Goal: Task Accomplishment & Management: Use online tool/utility

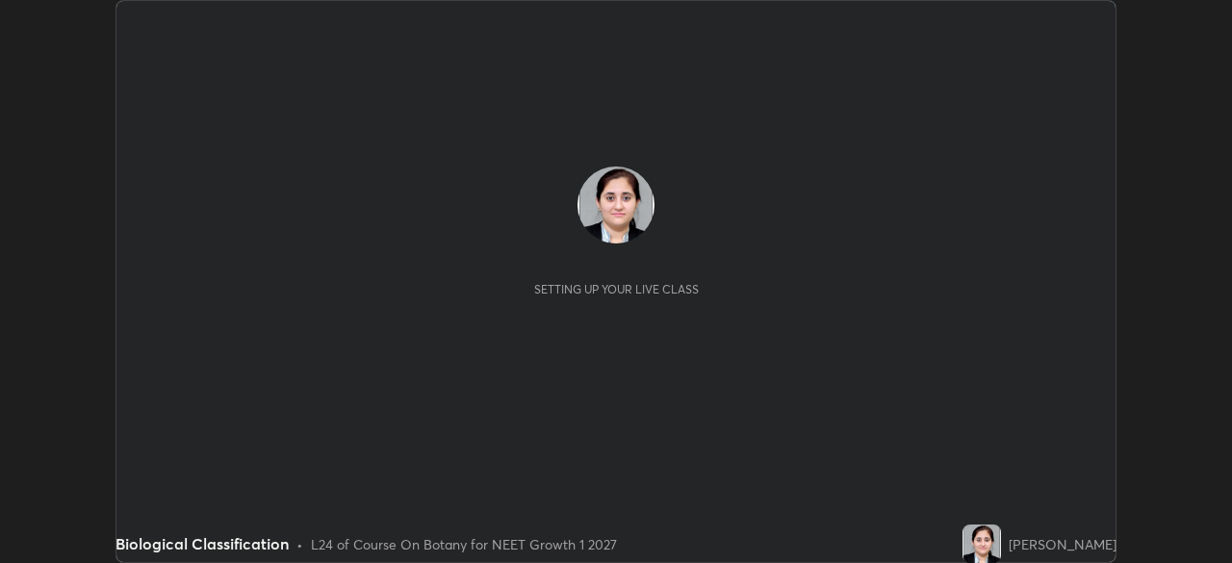
scroll to position [563, 1231]
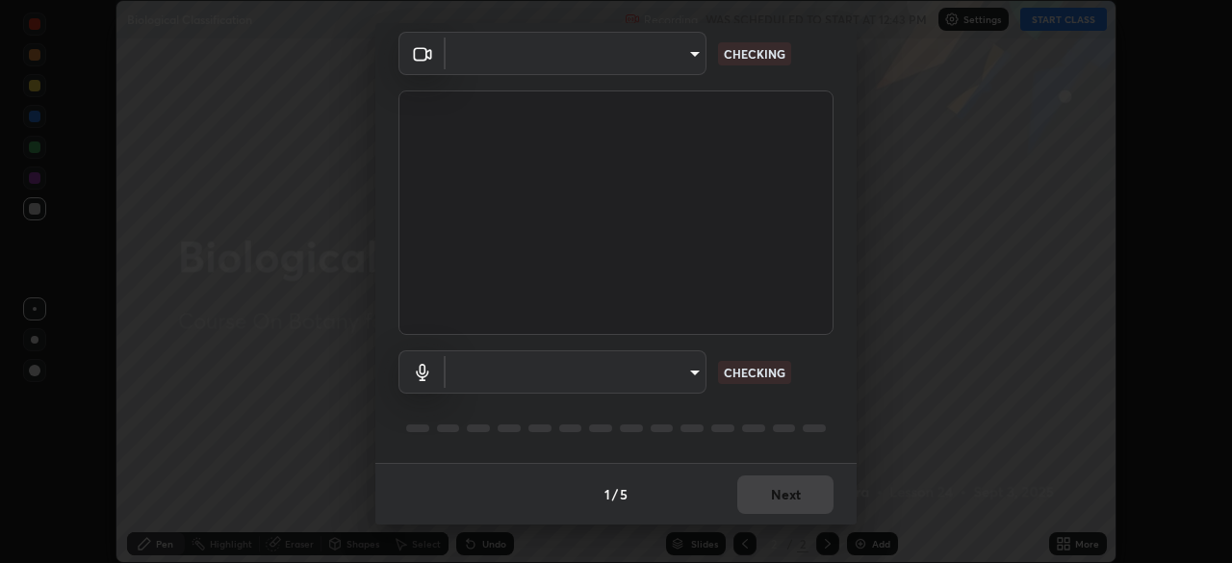
type input "1e49b53be58bf3658c32ba4c8e2538d2601885ca91182b01ba969948c87b8f29"
type input "c479ae5917e81ca6c629835639d3c14d73be07d1eae9ad26bfc29371bbaeb756"
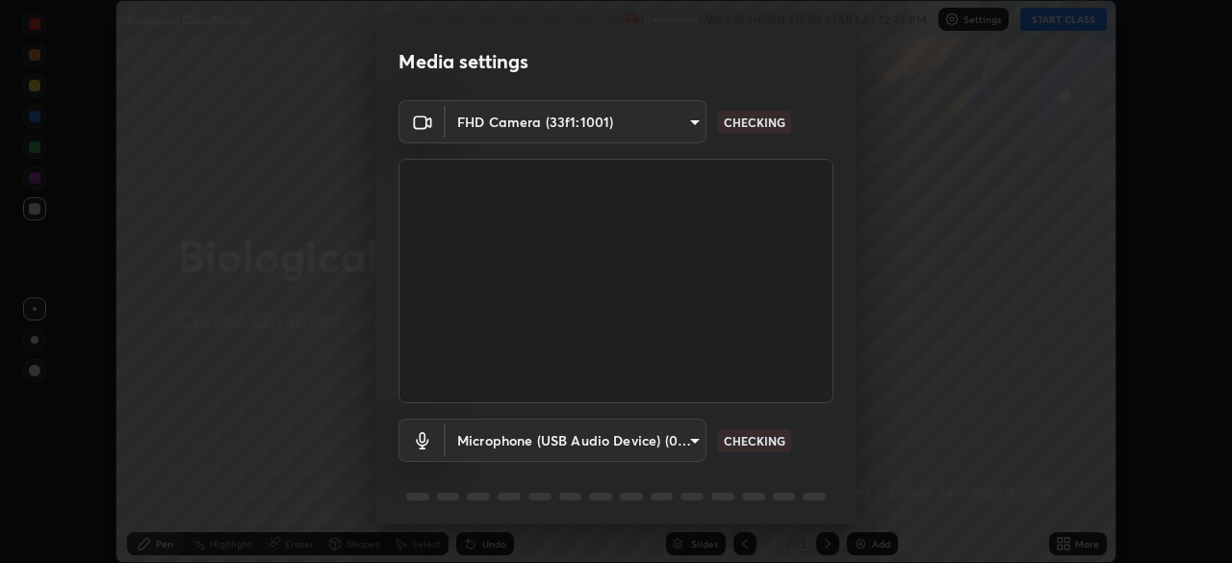
scroll to position [68, 0]
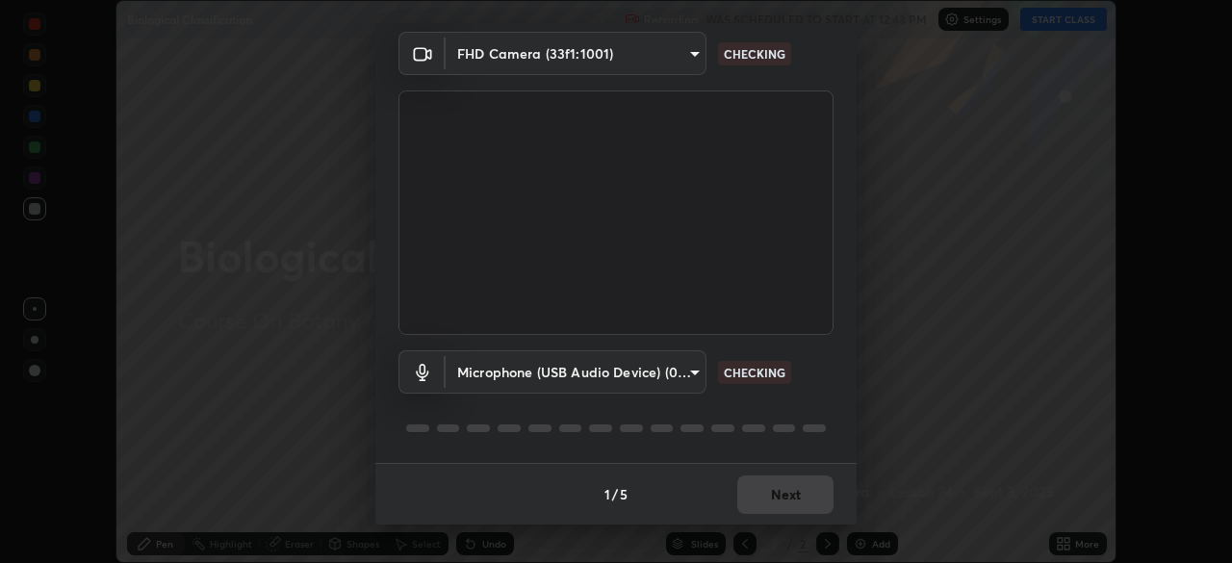
click at [788, 383] on div "Microphone (USB Audio Device) (0d8c:0014) c479ae5917e81ca6c629835639d3c14d73be0…" at bounding box center [616, 371] width 435 height 43
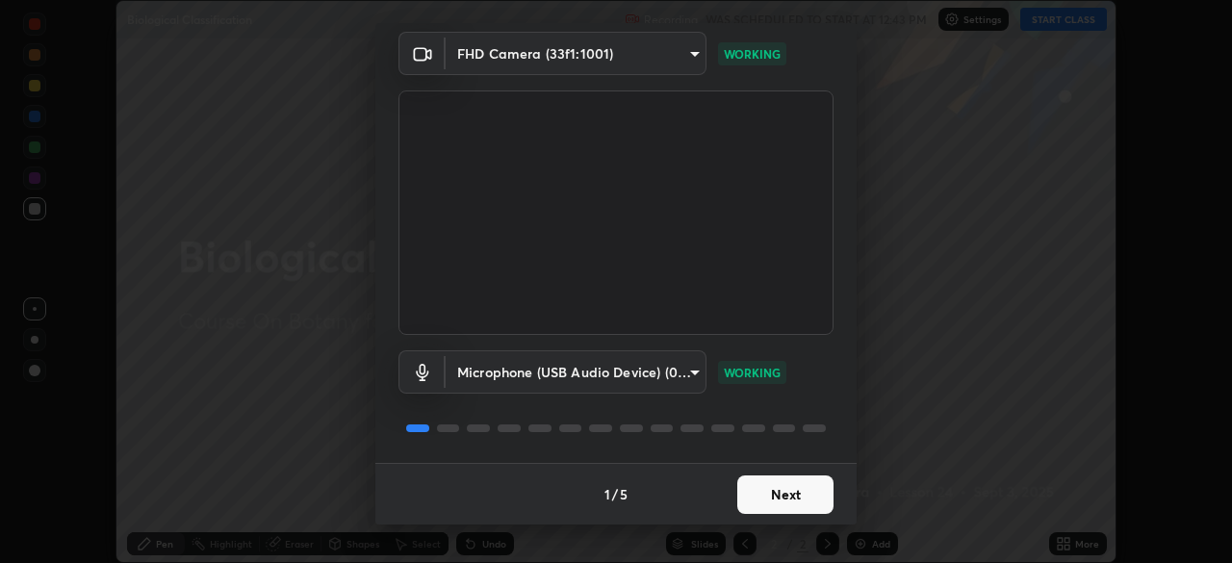
click at [801, 491] on button "Next" at bounding box center [785, 495] width 96 height 39
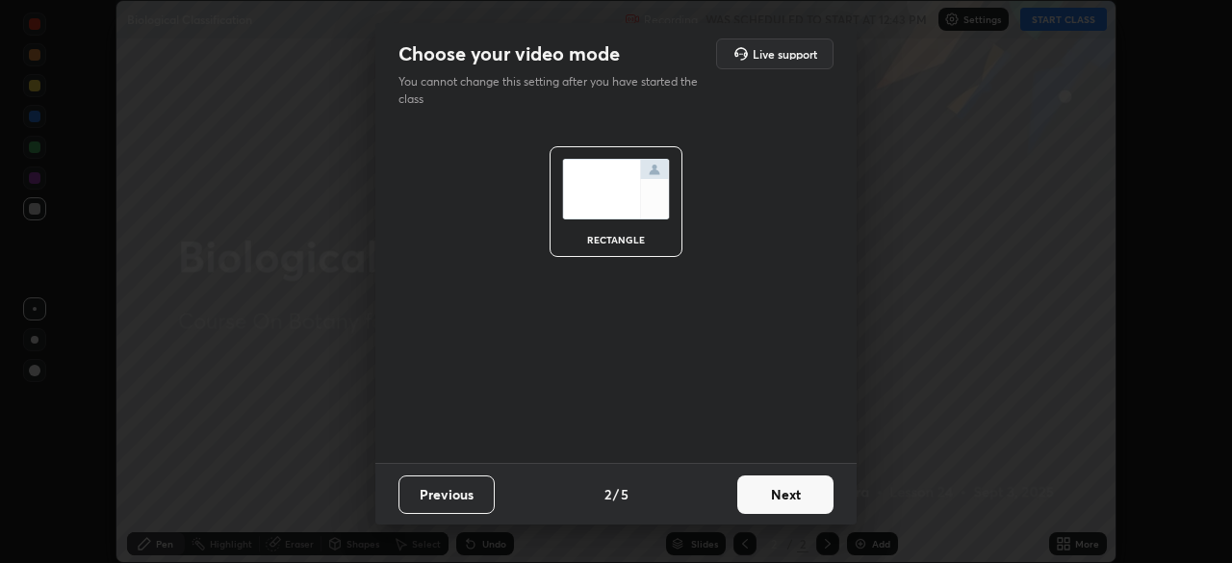
scroll to position [0, 0]
click at [813, 493] on button "Next" at bounding box center [785, 495] width 96 height 39
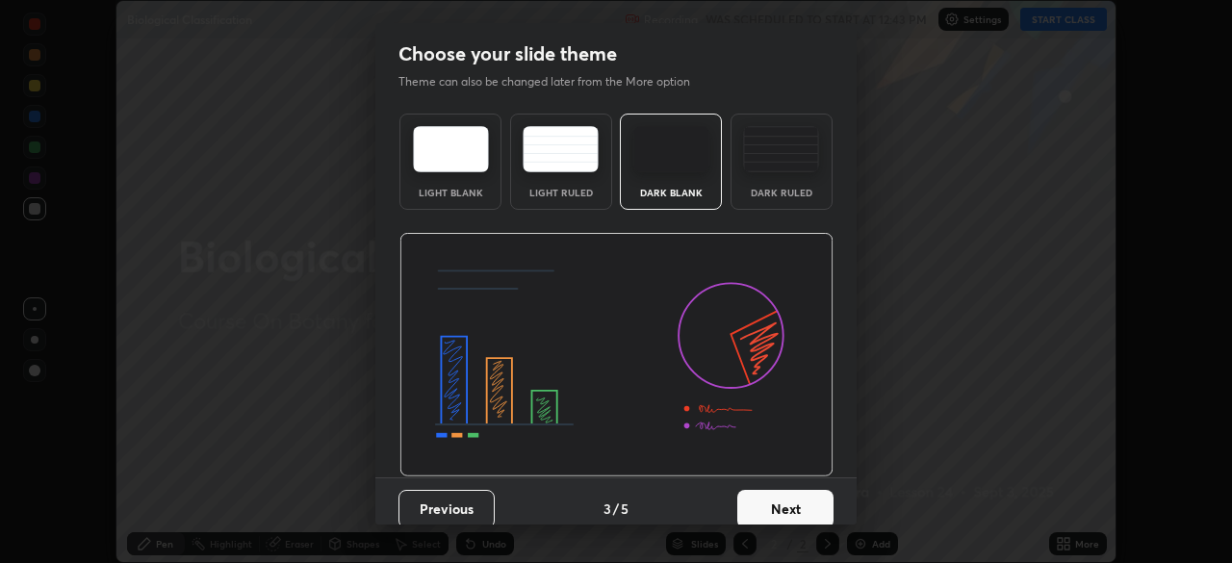
click at [802, 496] on button "Next" at bounding box center [785, 509] width 96 height 39
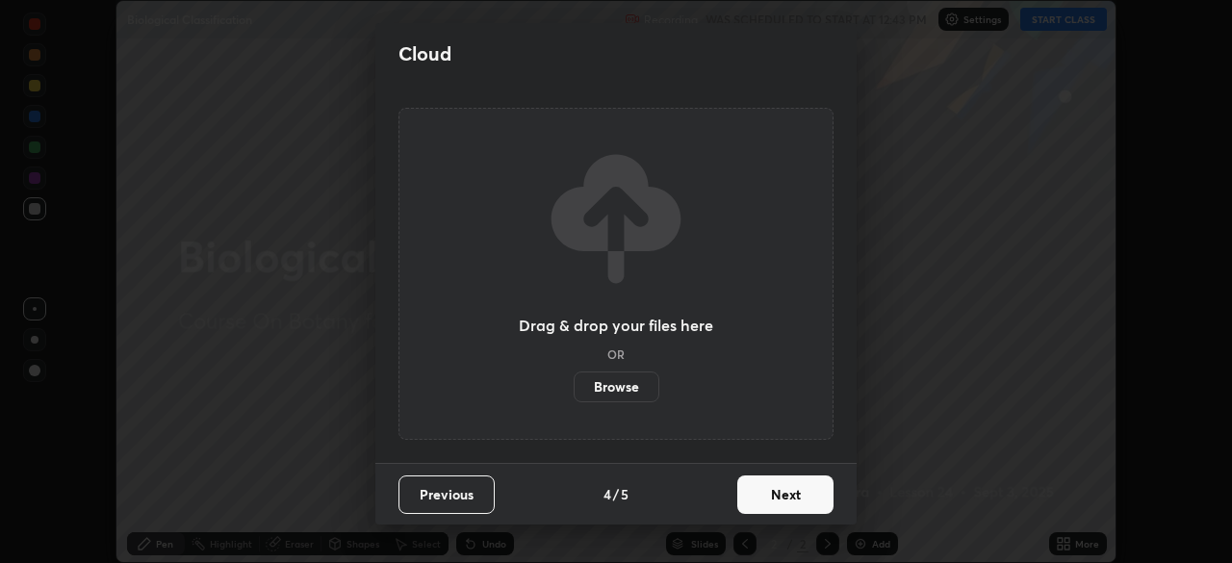
click at [802, 496] on button "Next" at bounding box center [785, 495] width 96 height 39
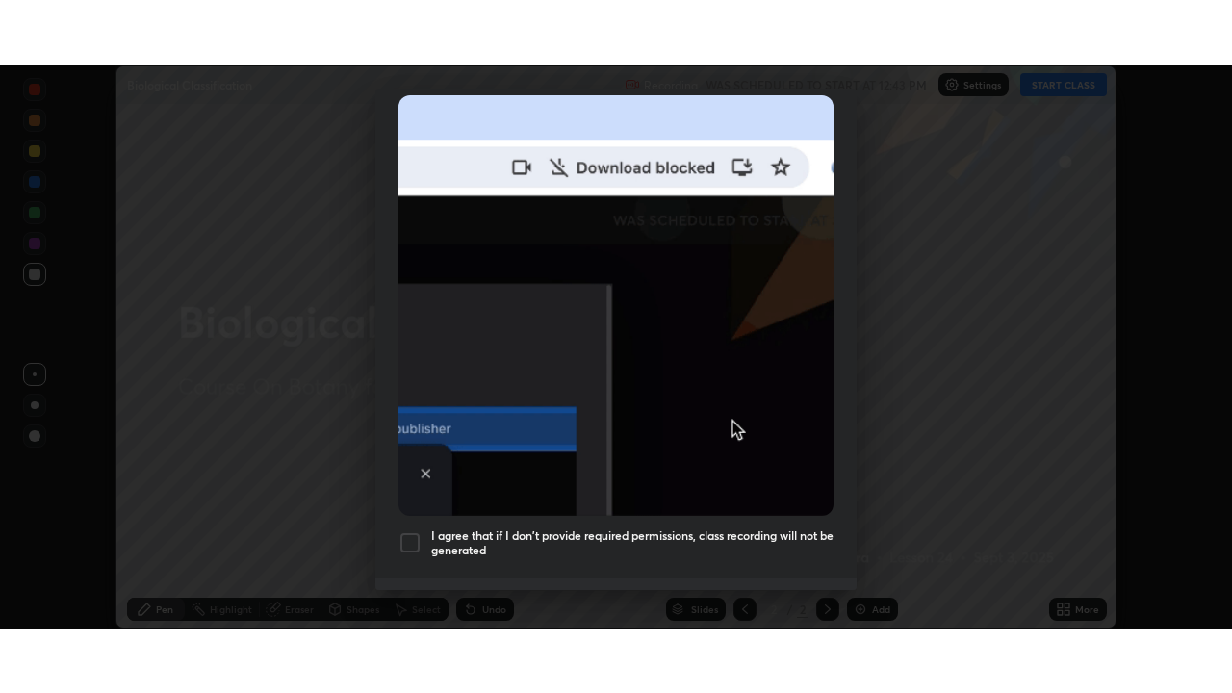
scroll to position [461, 0]
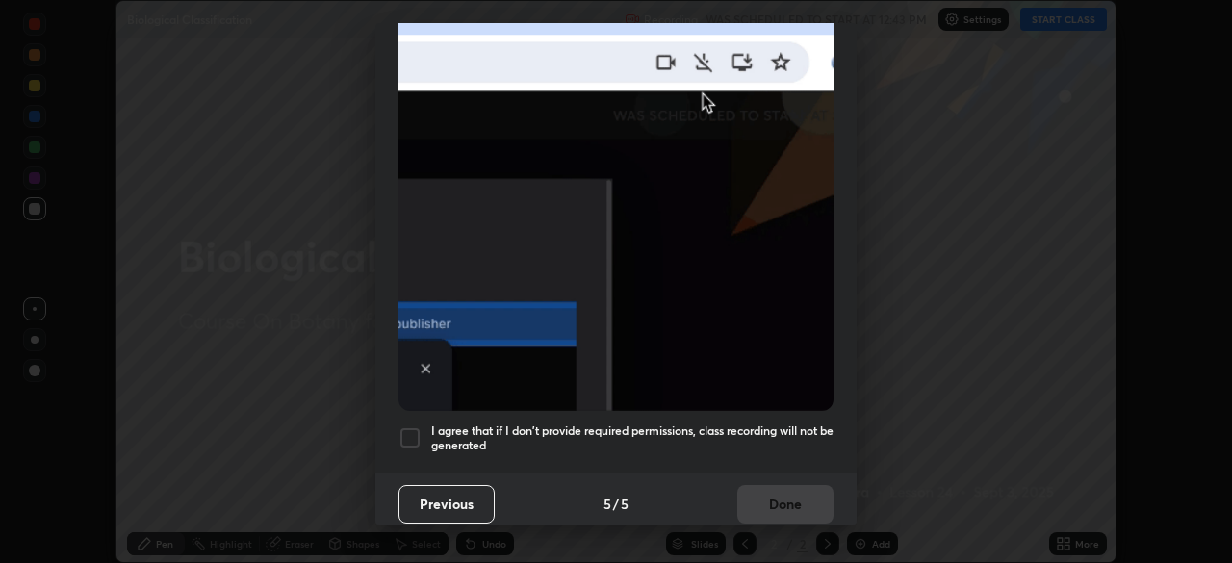
click at [807, 424] on h5 "I agree that if I don't provide required permissions, class recording will not …" at bounding box center [632, 439] width 402 height 30
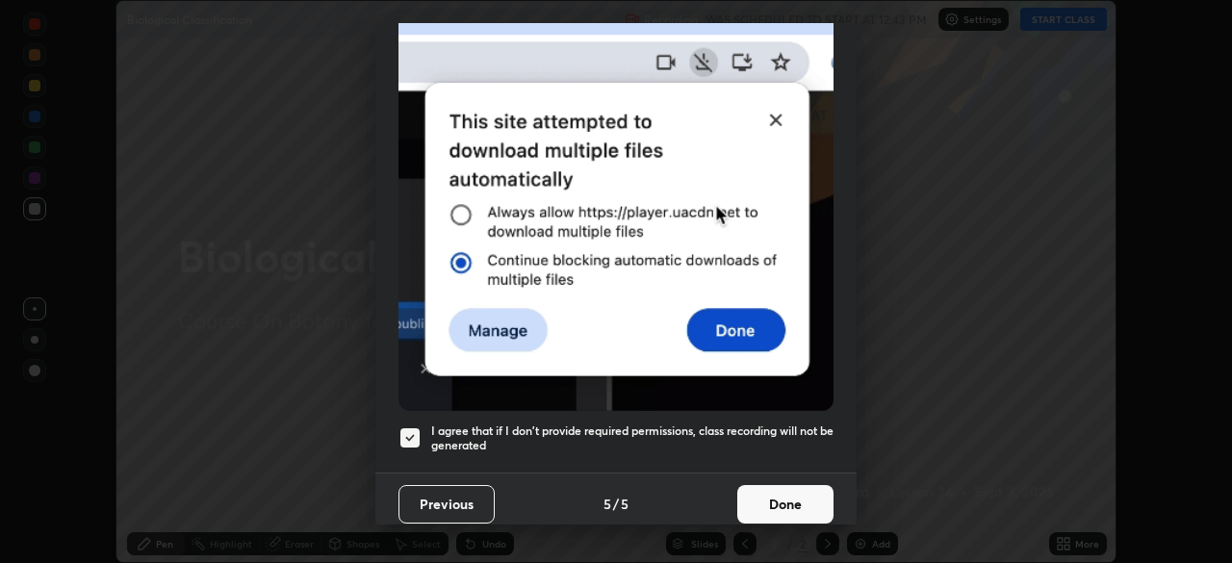
click at [795, 497] on button "Done" at bounding box center [785, 504] width 96 height 39
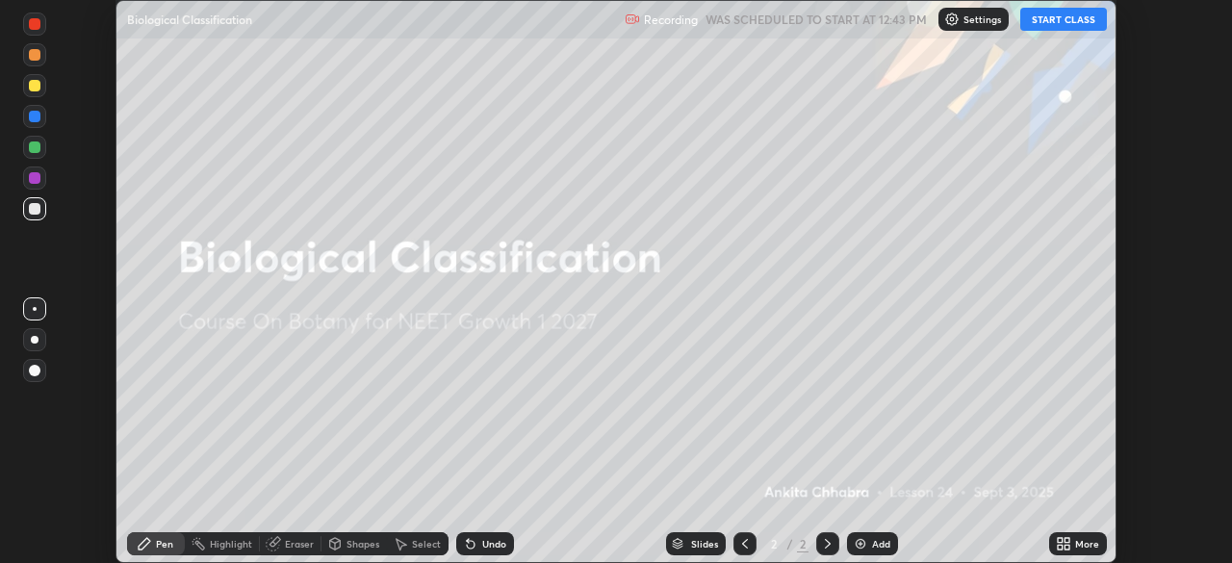
click at [1072, 541] on div "More" at bounding box center [1078, 543] width 58 height 23
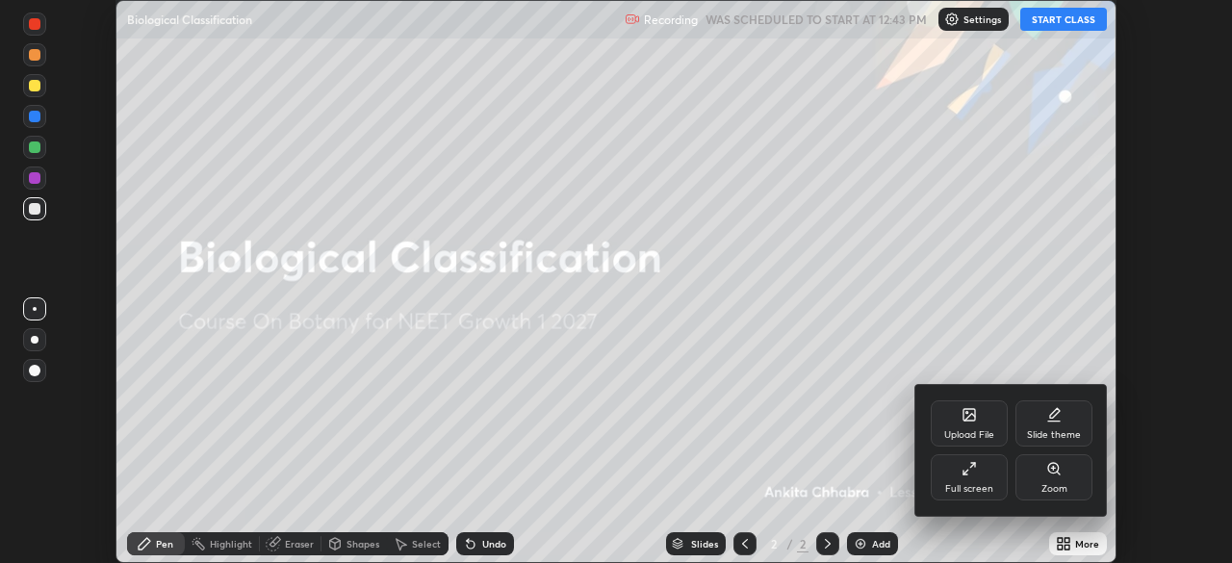
click at [985, 481] on div "Full screen" at bounding box center [969, 477] width 77 height 46
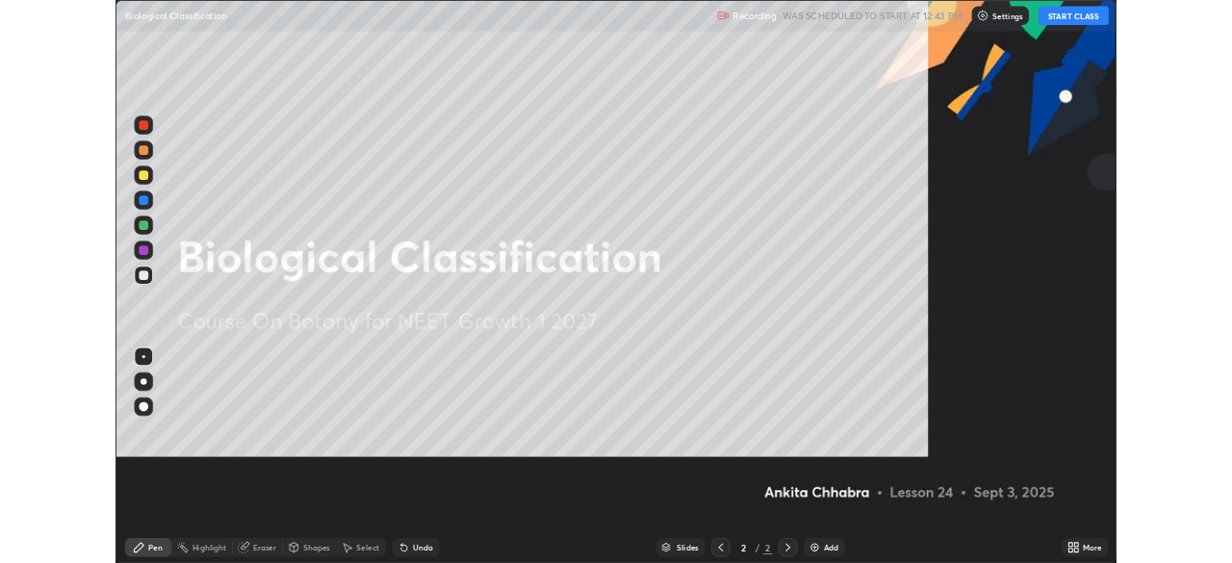
scroll to position [693, 1232]
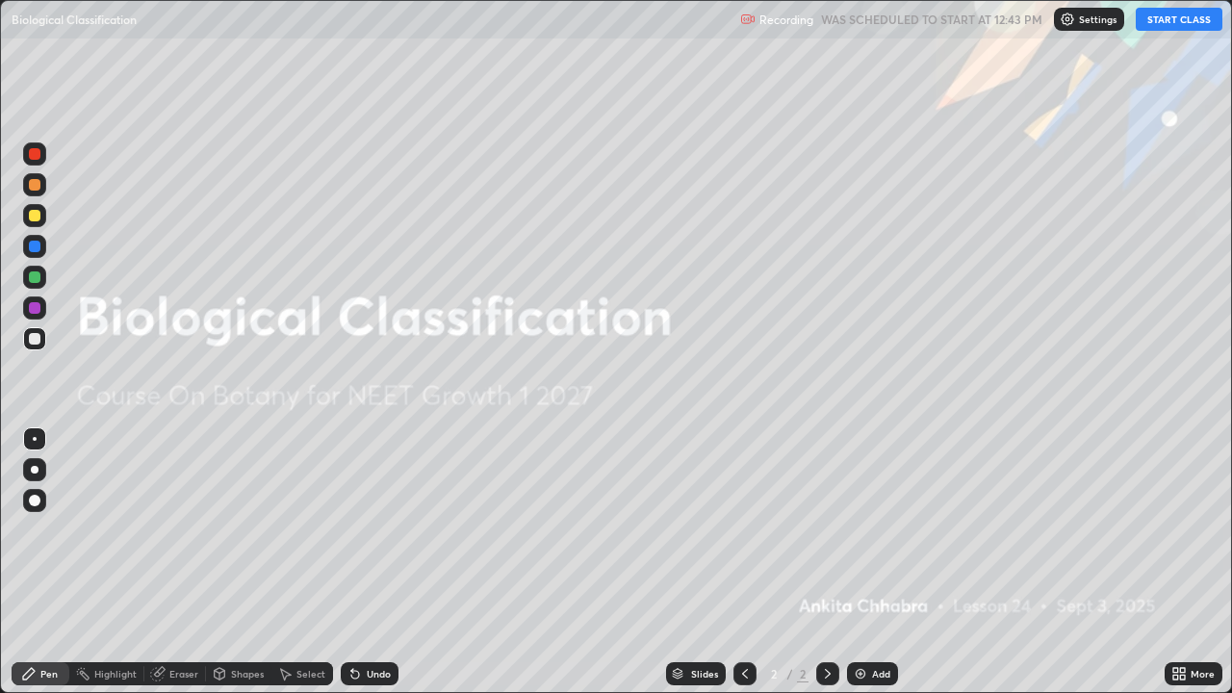
click at [1194, 17] on button "START CLASS" at bounding box center [1179, 19] width 87 height 23
click at [874, 562] on div "Add" at bounding box center [881, 674] width 18 height 10
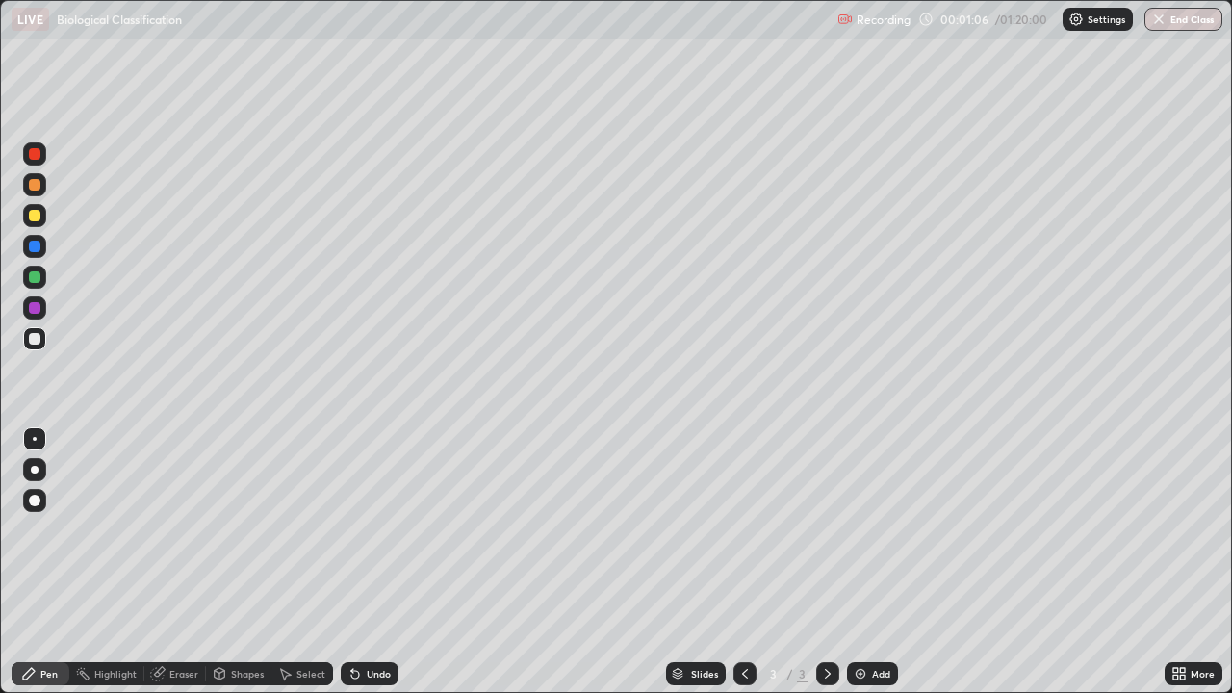
click at [37, 471] on div at bounding box center [35, 470] width 8 height 8
click at [44, 473] on div at bounding box center [34, 469] width 23 height 23
click at [45, 279] on div at bounding box center [34, 277] width 23 height 23
click at [35, 336] on div at bounding box center [35, 339] width 12 height 12
click at [39, 281] on div at bounding box center [34, 277] width 23 height 23
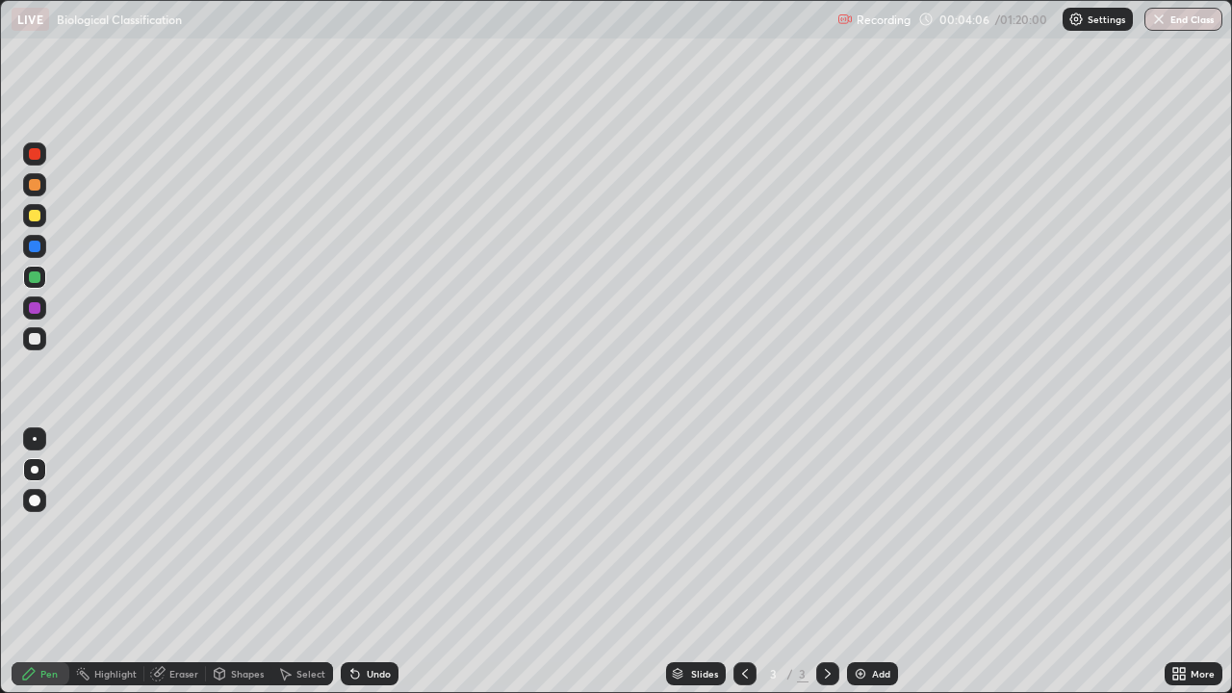
click at [35, 236] on div at bounding box center [34, 246] width 23 height 23
click at [36, 346] on div at bounding box center [34, 338] width 23 height 23
click at [36, 217] on div at bounding box center [35, 216] width 12 height 12
click at [386, 562] on div "Undo" at bounding box center [370, 673] width 58 height 23
click at [387, 562] on div "Undo" at bounding box center [370, 673] width 58 height 23
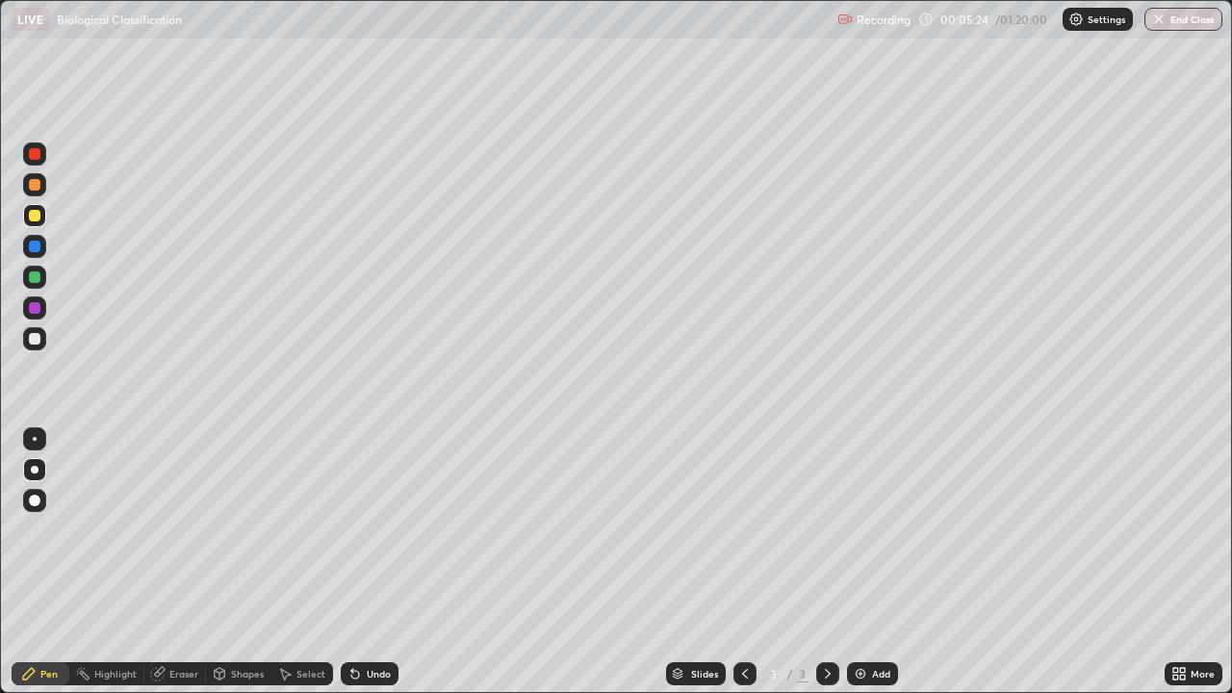
click at [44, 345] on div at bounding box center [34, 338] width 23 height 23
click at [38, 278] on div at bounding box center [35, 277] width 12 height 12
click at [34, 305] on div at bounding box center [35, 308] width 12 height 12
click at [39, 275] on div at bounding box center [35, 277] width 12 height 12
click at [37, 341] on div at bounding box center [35, 339] width 12 height 12
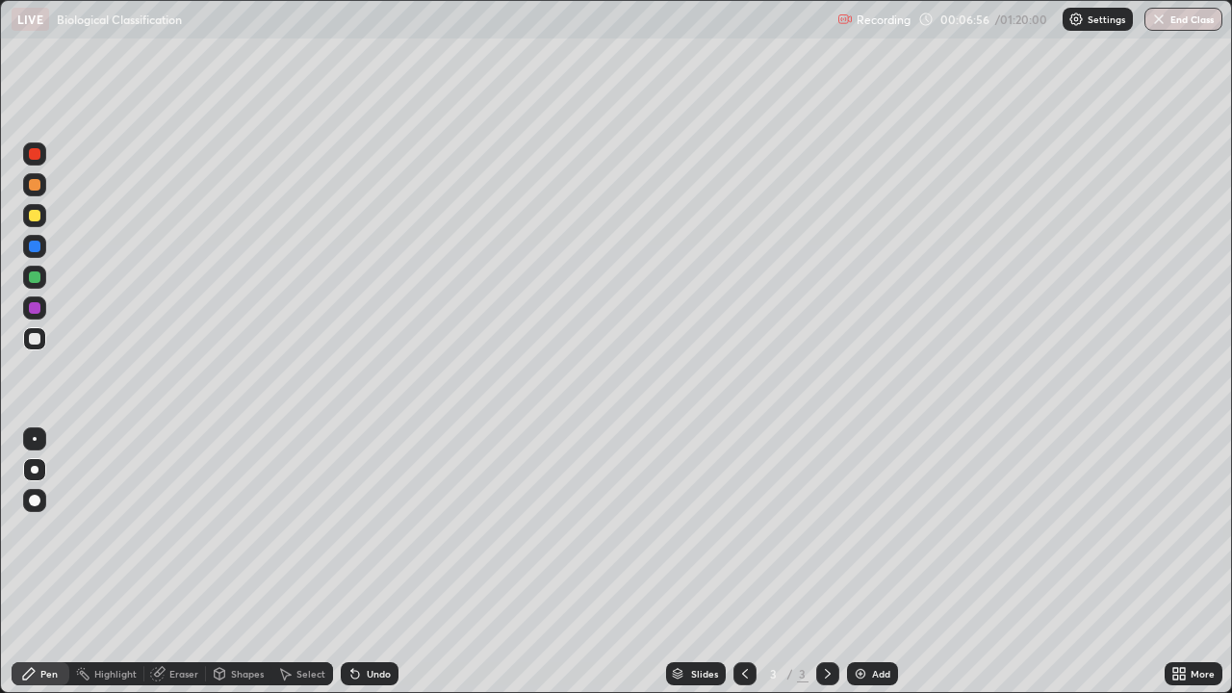
click at [39, 308] on div at bounding box center [35, 308] width 12 height 12
click at [41, 187] on div at bounding box center [34, 184] width 23 height 23
click at [382, 562] on div "Undo" at bounding box center [379, 674] width 24 height 10
click at [34, 276] on div at bounding box center [35, 277] width 12 height 12
click at [375, 562] on div "Undo" at bounding box center [379, 674] width 24 height 10
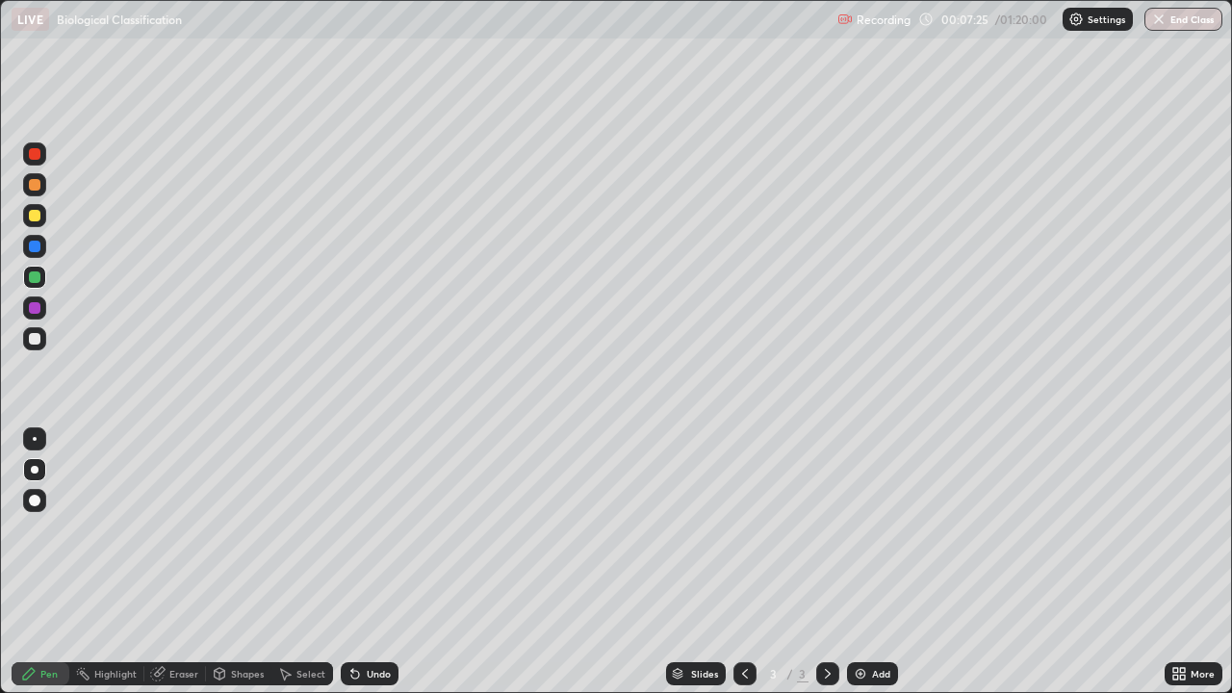
click at [375, 562] on div "Undo" at bounding box center [379, 674] width 24 height 10
click at [39, 342] on div at bounding box center [35, 339] width 12 height 12
click at [36, 308] on div at bounding box center [35, 308] width 12 height 12
click at [379, 562] on div "Undo" at bounding box center [379, 674] width 24 height 10
click at [44, 191] on div at bounding box center [34, 184] width 23 height 23
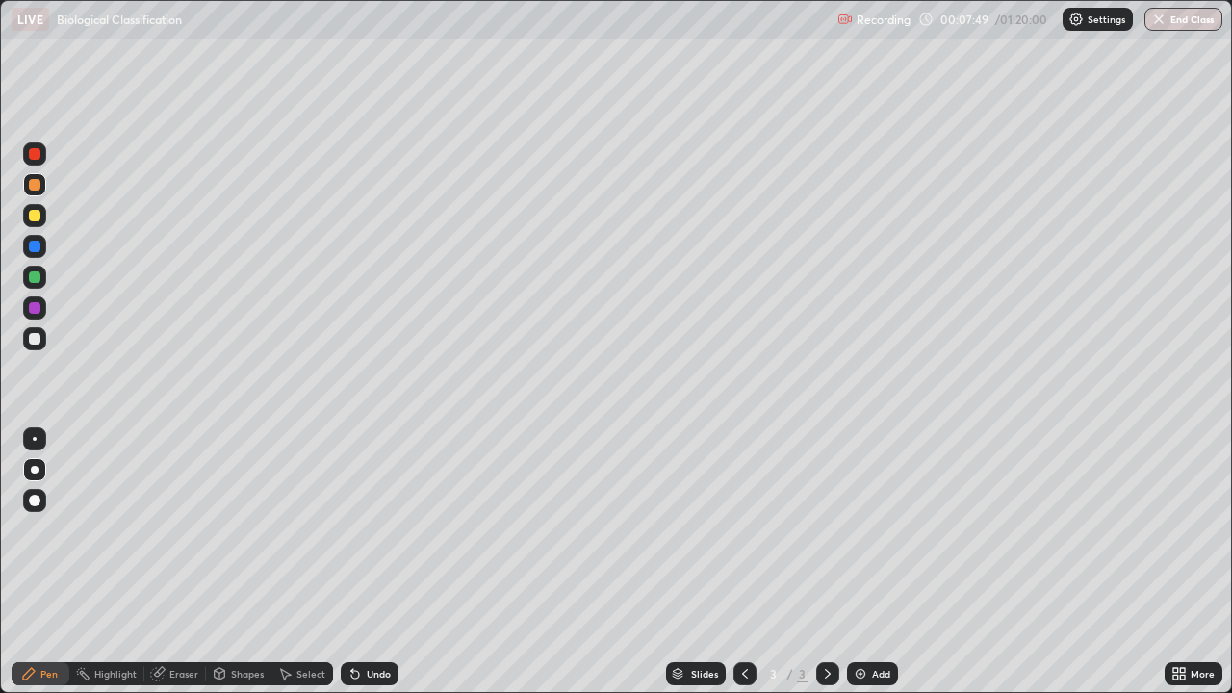
click at [39, 157] on div at bounding box center [35, 154] width 12 height 12
click at [361, 562] on div "Undo" at bounding box center [370, 673] width 58 height 23
click at [368, 562] on div "Undo" at bounding box center [370, 673] width 58 height 23
click at [38, 245] on div at bounding box center [35, 247] width 12 height 12
click at [872, 562] on div "Add" at bounding box center [881, 674] width 18 height 10
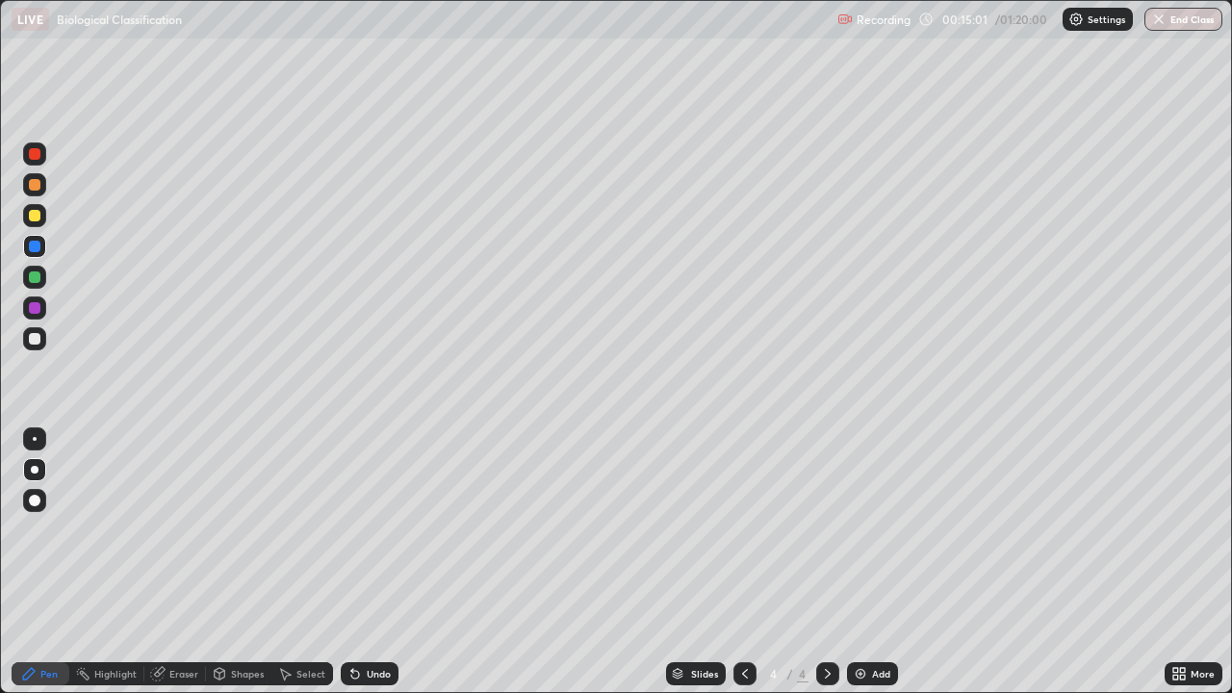
click at [35, 245] on div at bounding box center [35, 247] width 12 height 12
click at [367, 562] on div "Undo" at bounding box center [379, 674] width 24 height 10
click at [43, 308] on div at bounding box center [34, 308] width 23 height 23
click at [38, 217] on div at bounding box center [35, 216] width 12 height 12
click at [39, 331] on div at bounding box center [34, 338] width 23 height 23
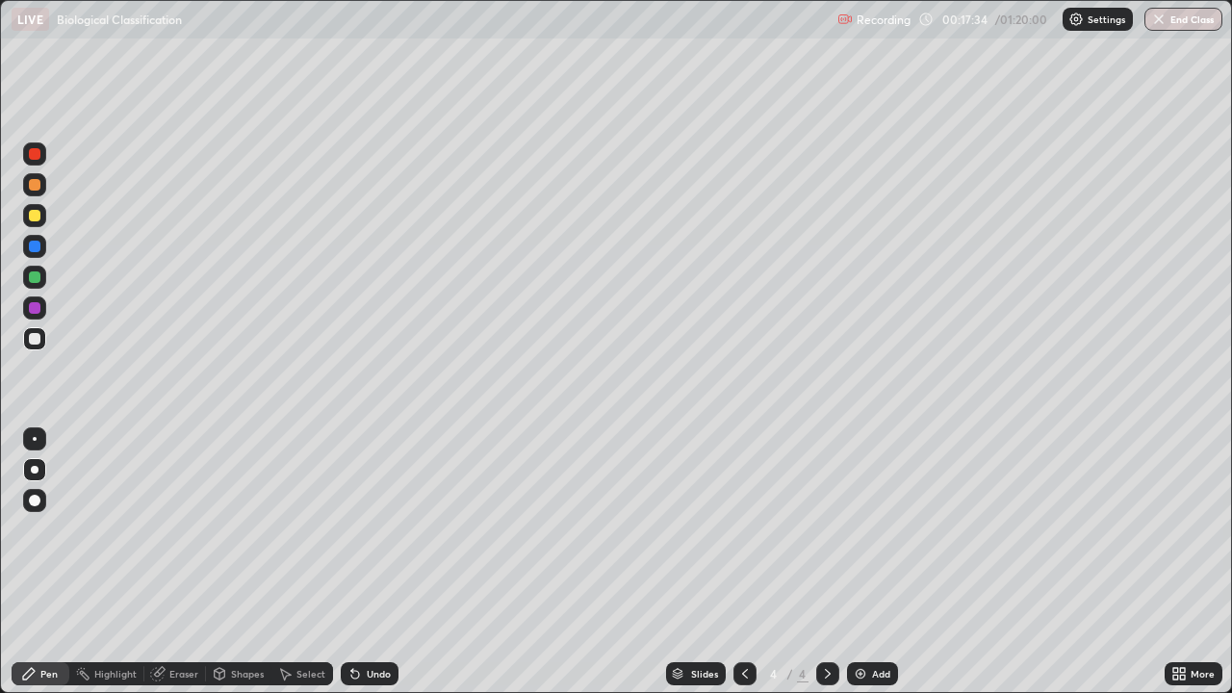
click at [41, 248] on div at bounding box center [34, 246] width 23 height 23
click at [43, 335] on div at bounding box center [34, 338] width 23 height 23
click at [36, 278] on div at bounding box center [35, 277] width 12 height 12
click at [45, 246] on div at bounding box center [34, 246] width 23 height 23
click at [35, 340] on div at bounding box center [35, 339] width 12 height 12
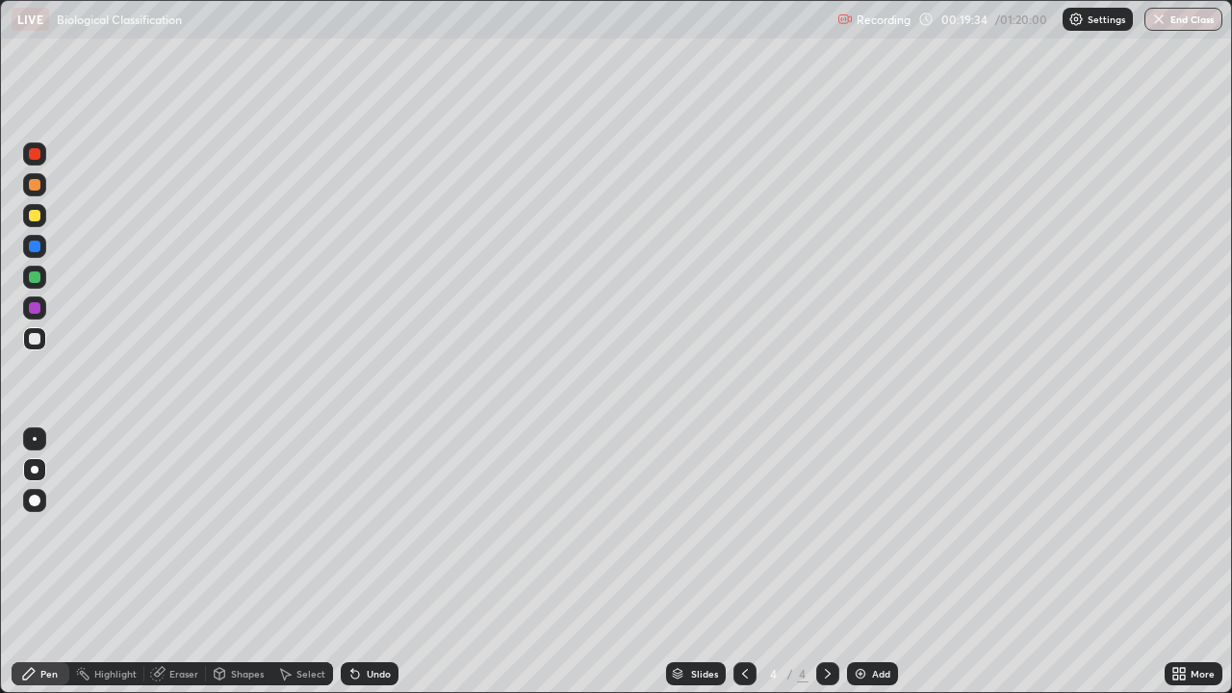
click at [36, 150] on div at bounding box center [35, 154] width 12 height 12
click at [38, 281] on div at bounding box center [35, 277] width 12 height 12
click at [36, 339] on div at bounding box center [35, 339] width 12 height 12
click at [384, 562] on div "Undo" at bounding box center [370, 673] width 58 height 23
click at [391, 562] on div "Undo" at bounding box center [370, 673] width 58 height 23
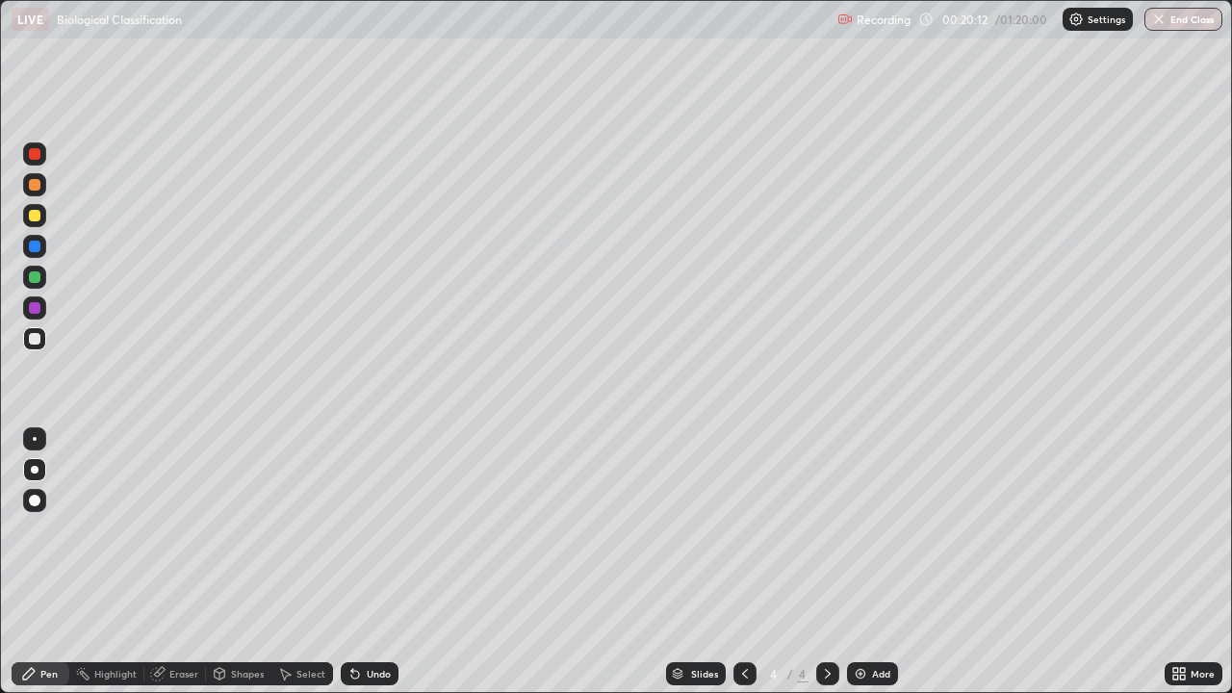
click at [383, 562] on div "Undo" at bounding box center [379, 674] width 24 height 10
click at [380, 562] on div "Undo" at bounding box center [379, 674] width 24 height 10
click at [381, 562] on div "Undo" at bounding box center [379, 674] width 24 height 10
click at [384, 562] on div "Undo" at bounding box center [379, 674] width 24 height 10
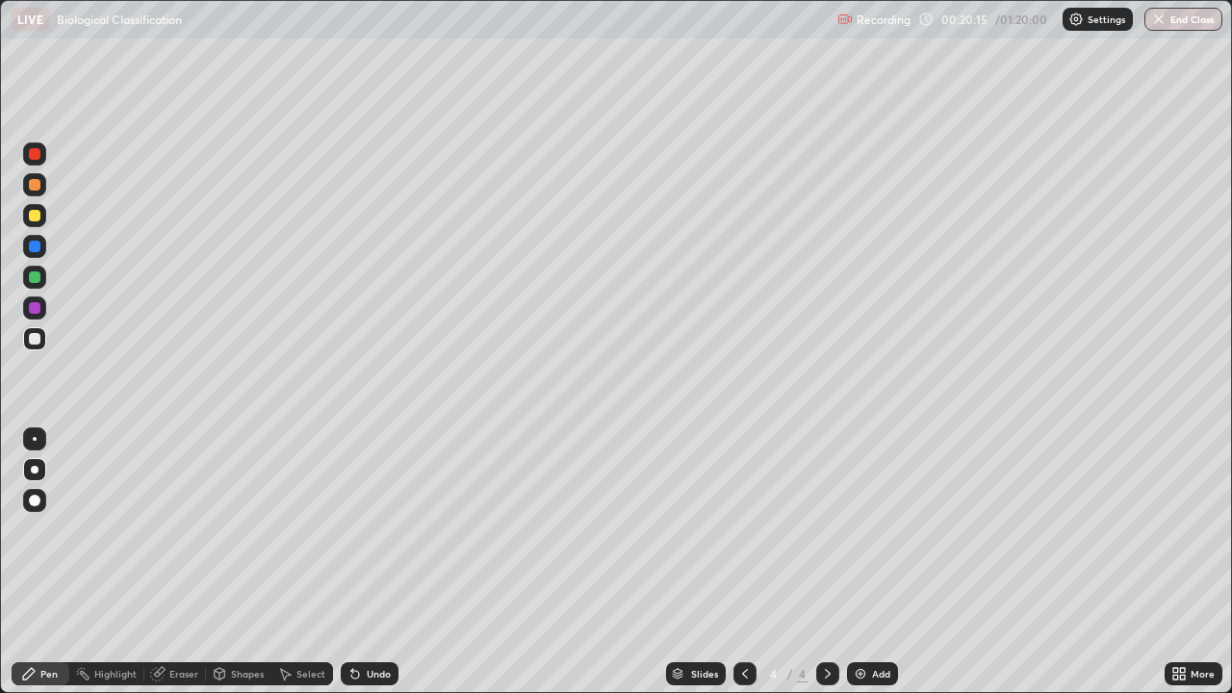
click at [42, 307] on div at bounding box center [34, 308] width 23 height 23
click at [45, 251] on div at bounding box center [34, 246] width 23 height 23
click at [35, 279] on div at bounding box center [35, 277] width 12 height 12
click at [36, 155] on div at bounding box center [35, 154] width 12 height 12
click at [36, 246] on div at bounding box center [35, 247] width 12 height 12
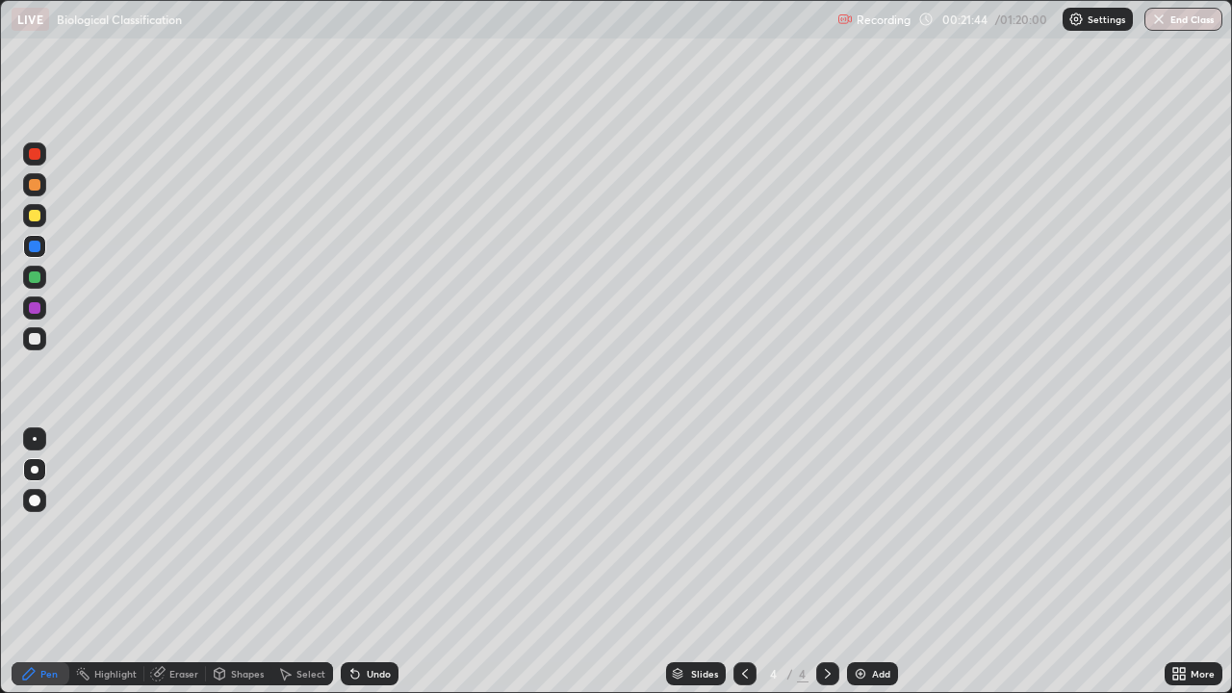
click at [42, 307] on div at bounding box center [34, 308] width 23 height 23
click at [39, 280] on div at bounding box center [34, 277] width 23 height 23
click at [41, 253] on div at bounding box center [34, 246] width 23 height 23
click at [369, 562] on div "Undo" at bounding box center [379, 674] width 24 height 10
click at [39, 268] on div at bounding box center [34, 277] width 23 height 23
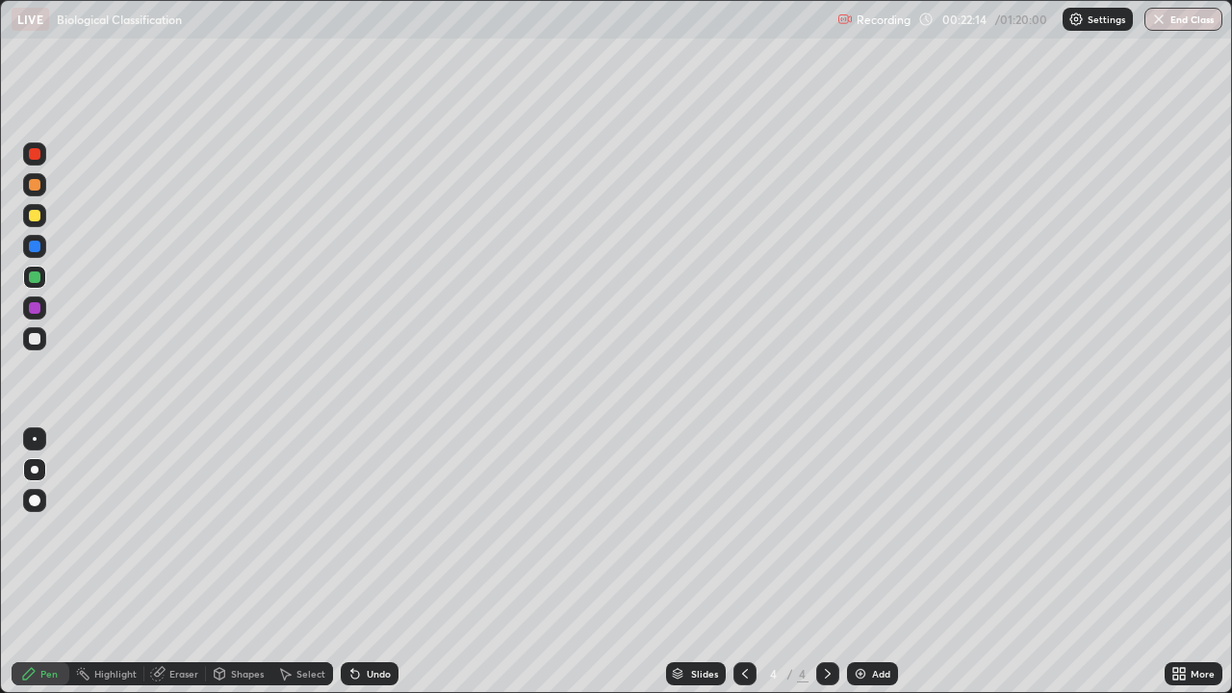
click at [35, 306] on div at bounding box center [35, 308] width 12 height 12
click at [36, 219] on div at bounding box center [35, 216] width 12 height 12
click at [36, 154] on div at bounding box center [35, 154] width 12 height 12
click at [367, 562] on div "Undo" at bounding box center [379, 674] width 24 height 10
click at [377, 562] on div "Undo" at bounding box center [370, 673] width 58 height 23
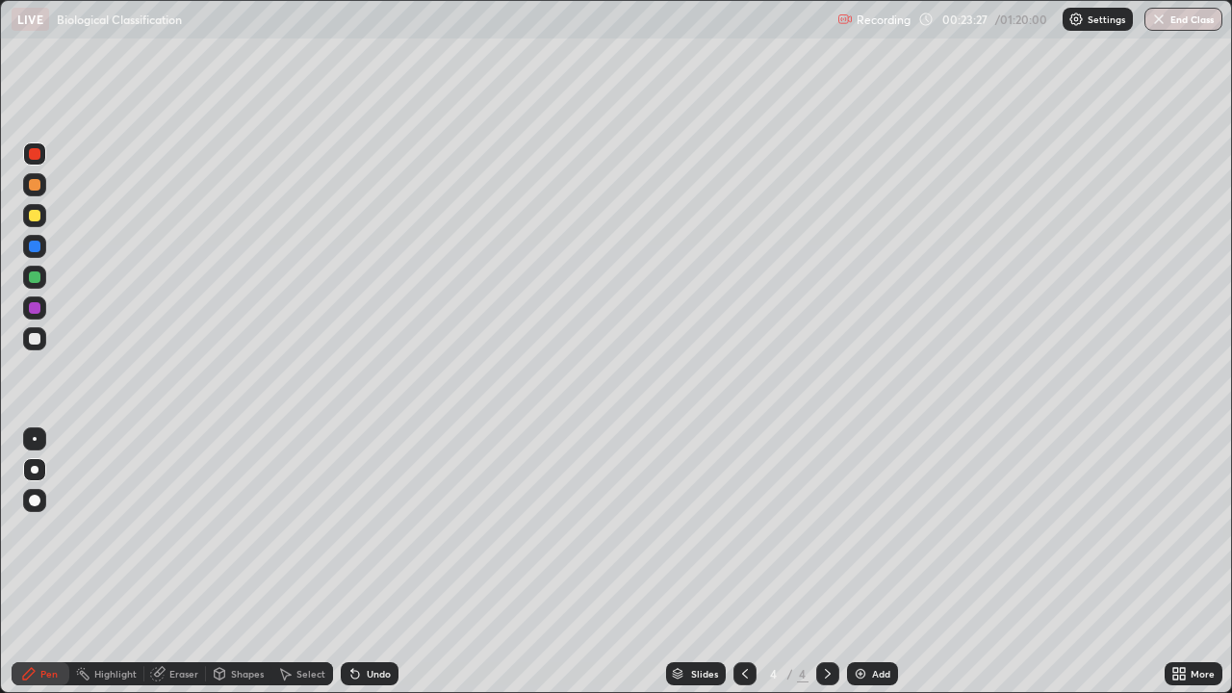
click at [36, 216] on div at bounding box center [35, 216] width 12 height 12
click at [37, 341] on div at bounding box center [35, 339] width 12 height 12
click at [39, 282] on div at bounding box center [34, 277] width 23 height 23
click at [39, 249] on div at bounding box center [35, 247] width 12 height 12
click at [37, 307] on div at bounding box center [35, 308] width 12 height 12
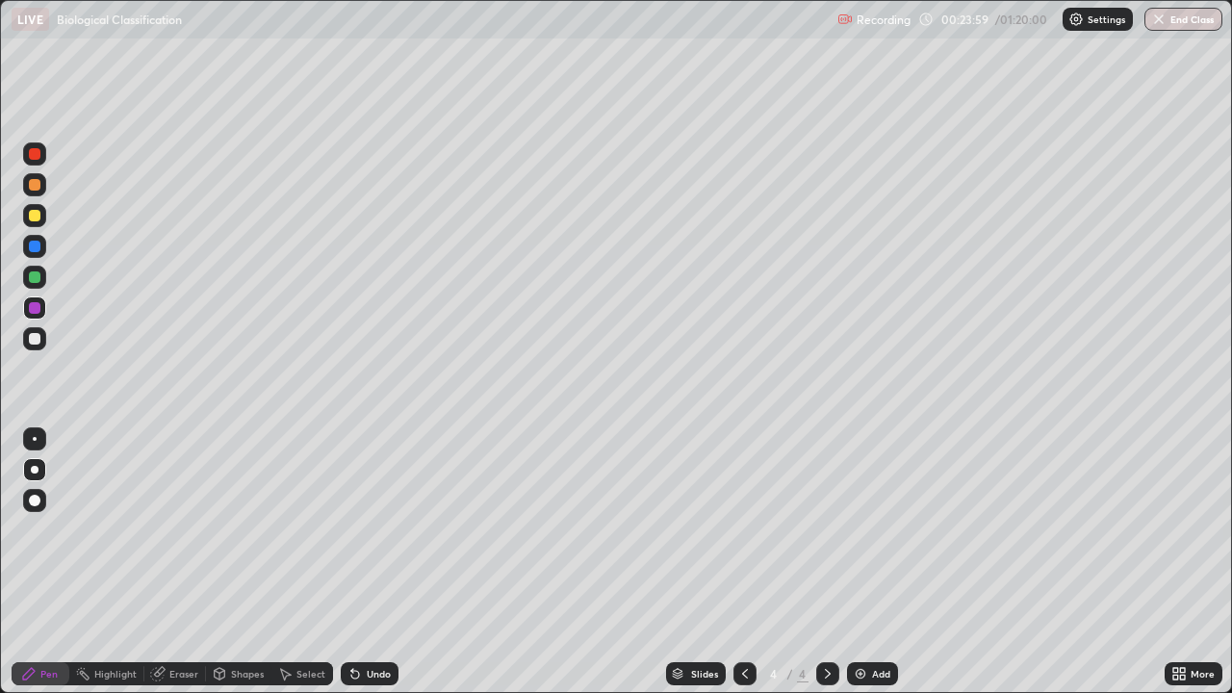
click at [36, 246] on div at bounding box center [35, 247] width 12 height 12
click at [39, 299] on div at bounding box center [34, 308] width 23 height 23
click at [36, 162] on div at bounding box center [34, 153] width 23 height 23
click at [38, 341] on div at bounding box center [35, 339] width 12 height 12
click at [39, 247] on div at bounding box center [35, 247] width 12 height 12
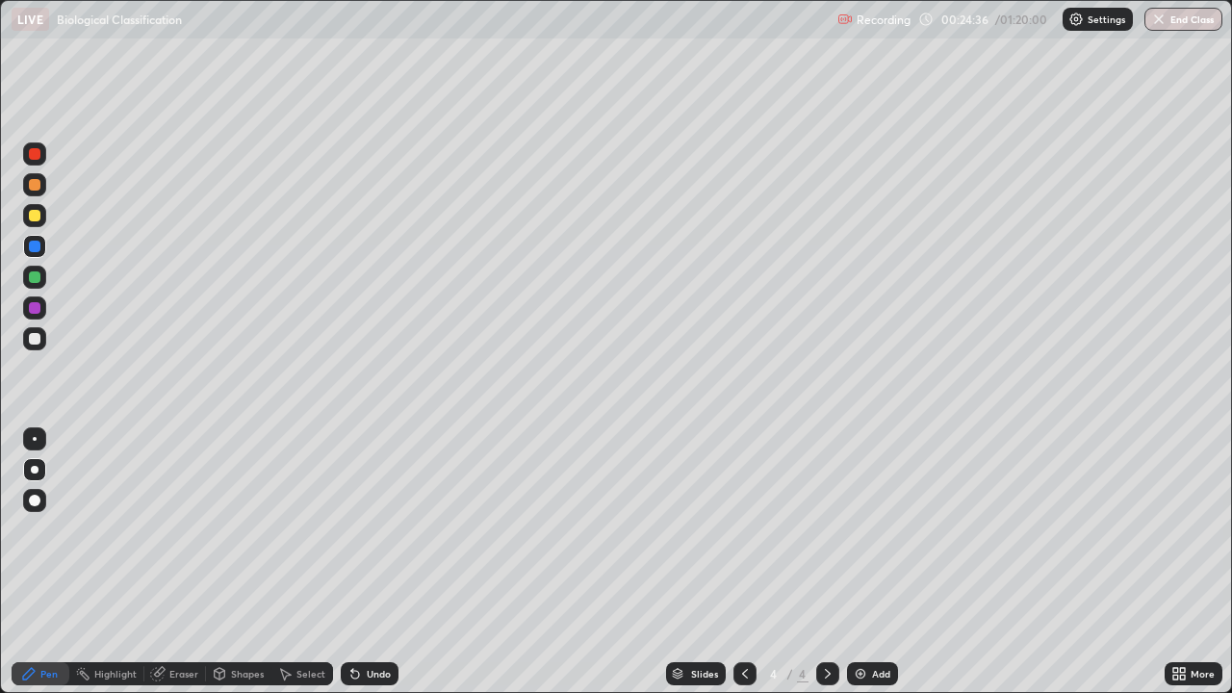
click at [39, 310] on div at bounding box center [35, 308] width 12 height 12
click at [39, 247] on div at bounding box center [35, 247] width 12 height 12
click at [45, 347] on div at bounding box center [34, 338] width 23 height 31
click at [873, 562] on div "Add" at bounding box center [881, 674] width 18 height 10
click at [43, 218] on div at bounding box center [34, 215] width 23 height 23
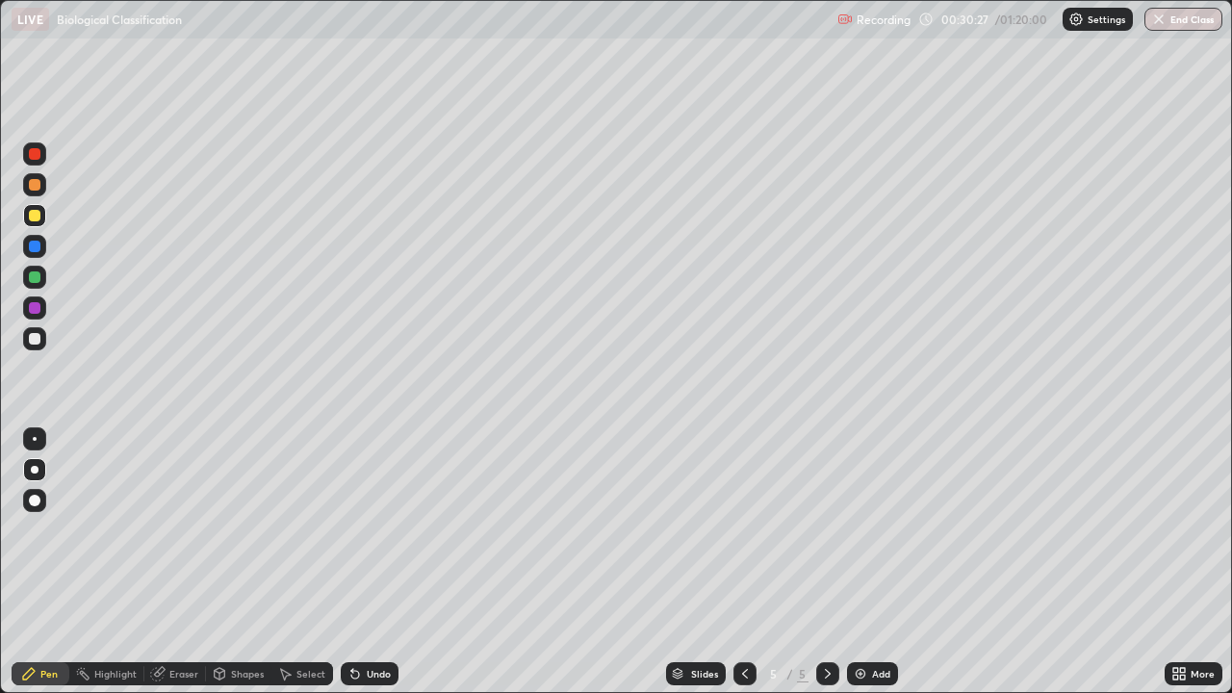
click at [36, 277] on div at bounding box center [35, 277] width 12 height 12
click at [753, 562] on div at bounding box center [745, 673] width 23 height 23
click at [823, 562] on icon at bounding box center [827, 673] width 15 height 15
click at [42, 248] on div at bounding box center [34, 246] width 23 height 23
click at [38, 338] on div at bounding box center [35, 339] width 12 height 12
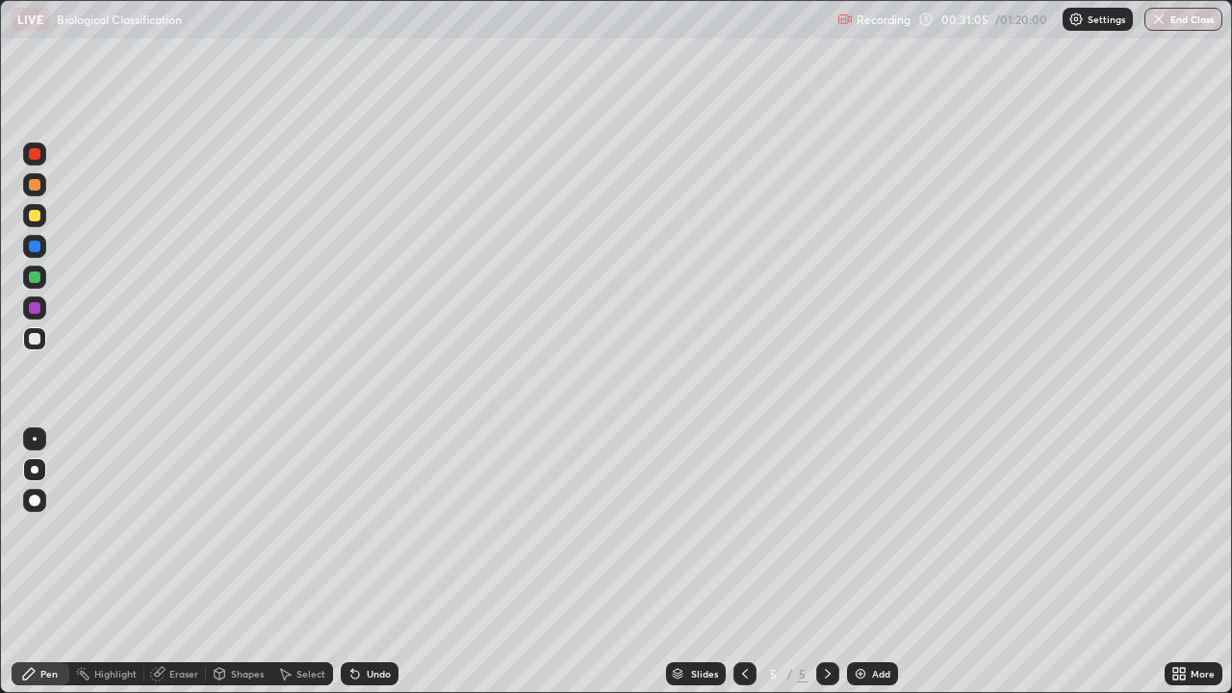
click at [363, 562] on div "Undo" at bounding box center [370, 673] width 58 height 23
click at [43, 311] on div at bounding box center [34, 308] width 23 height 23
click at [37, 338] on div at bounding box center [35, 339] width 12 height 12
click at [41, 247] on div at bounding box center [34, 246] width 23 height 23
click at [39, 248] on div at bounding box center [35, 247] width 12 height 12
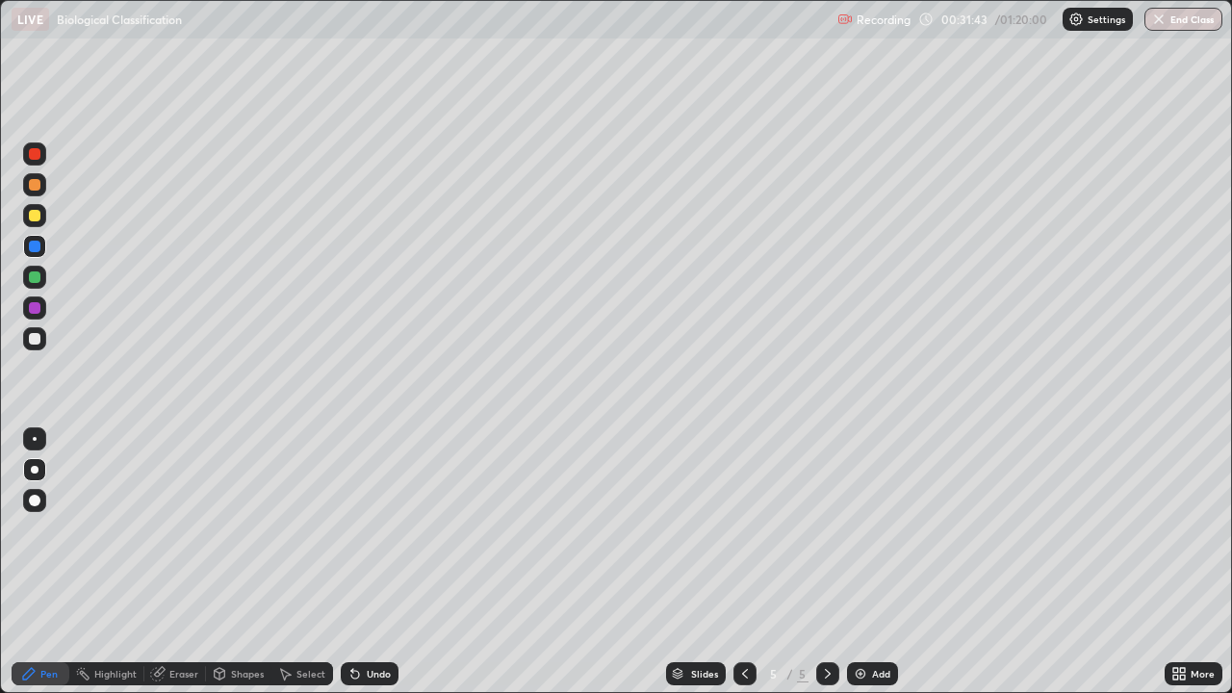
click at [41, 305] on div at bounding box center [34, 308] width 23 height 23
click at [34, 280] on div at bounding box center [35, 277] width 12 height 12
click at [39, 342] on div at bounding box center [35, 339] width 12 height 12
click at [380, 562] on div "Undo" at bounding box center [370, 673] width 58 height 23
click at [41, 279] on div at bounding box center [34, 277] width 23 height 23
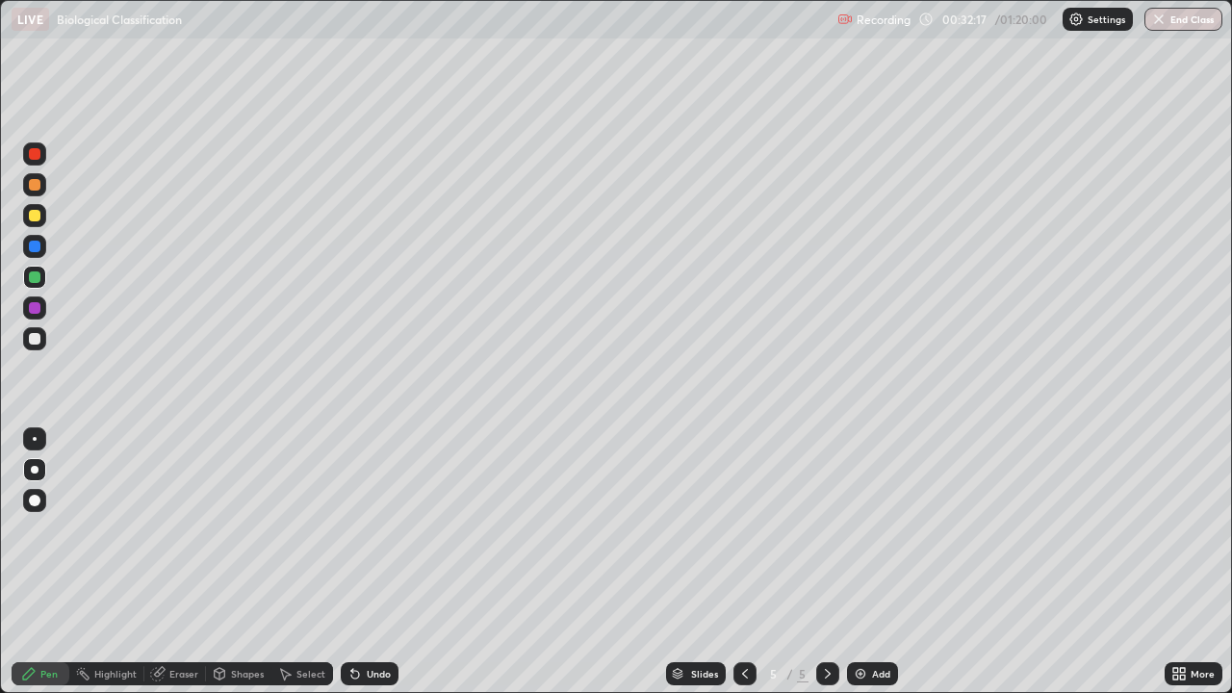
click at [36, 339] on div at bounding box center [35, 339] width 12 height 12
click at [36, 213] on div at bounding box center [35, 216] width 12 height 12
click at [36, 247] on div at bounding box center [35, 247] width 12 height 12
click at [39, 307] on div at bounding box center [35, 308] width 12 height 12
click at [36, 276] on div at bounding box center [35, 277] width 12 height 12
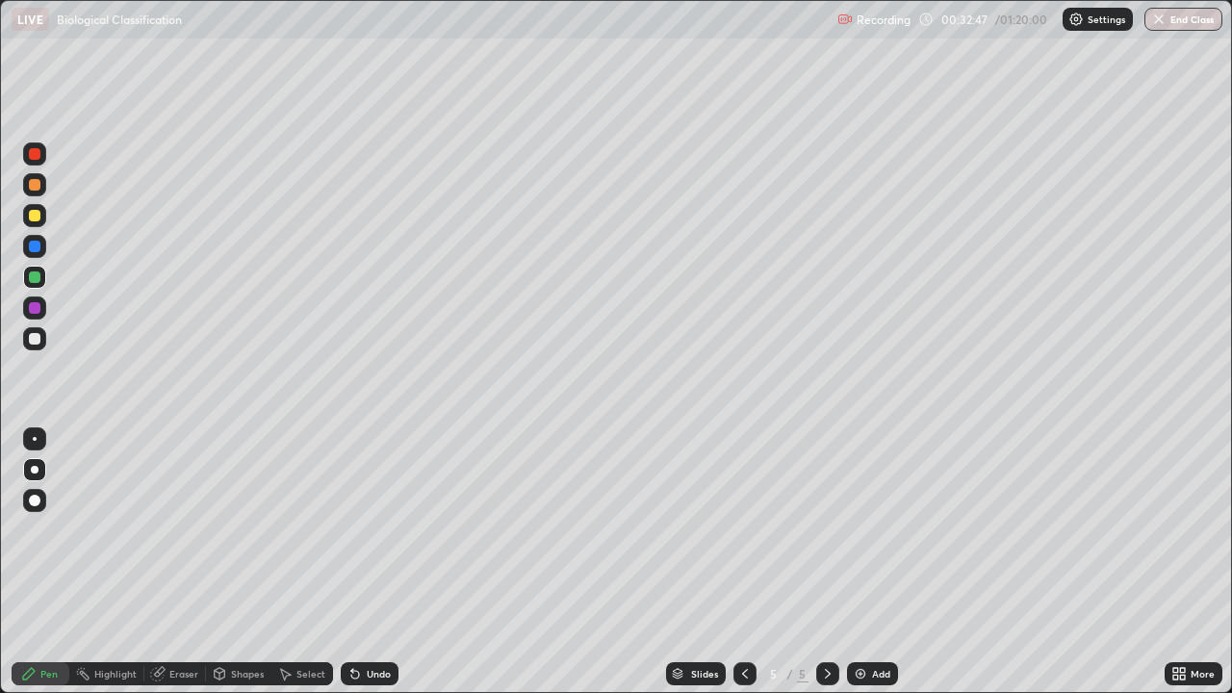
click at [38, 340] on div at bounding box center [35, 339] width 12 height 12
click at [35, 184] on div at bounding box center [35, 185] width 12 height 12
click at [367, 562] on div "Undo" at bounding box center [379, 674] width 24 height 10
click at [370, 562] on div "Undo" at bounding box center [379, 674] width 24 height 10
click at [38, 157] on div at bounding box center [35, 154] width 12 height 12
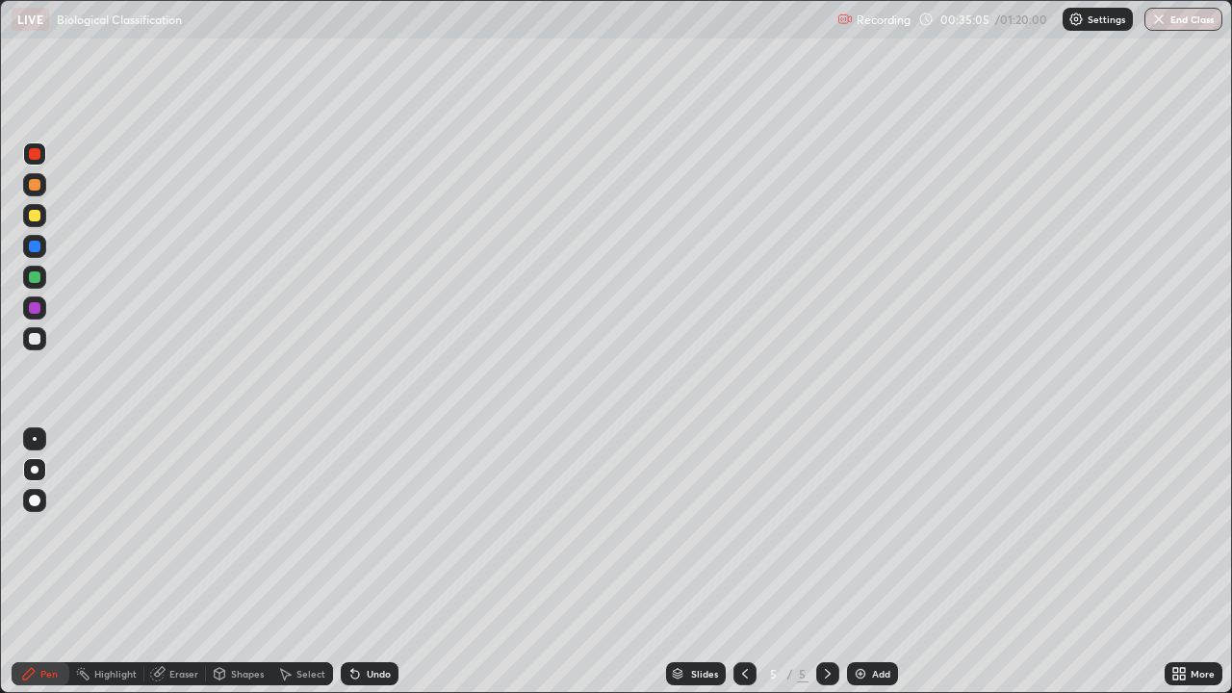
click at [372, 562] on div "Undo" at bounding box center [370, 673] width 58 height 23
click at [743, 562] on icon at bounding box center [744, 673] width 15 height 15
click at [826, 562] on icon at bounding box center [827, 673] width 15 height 15
click at [1181, 562] on icon at bounding box center [1182, 670] width 5 height 5
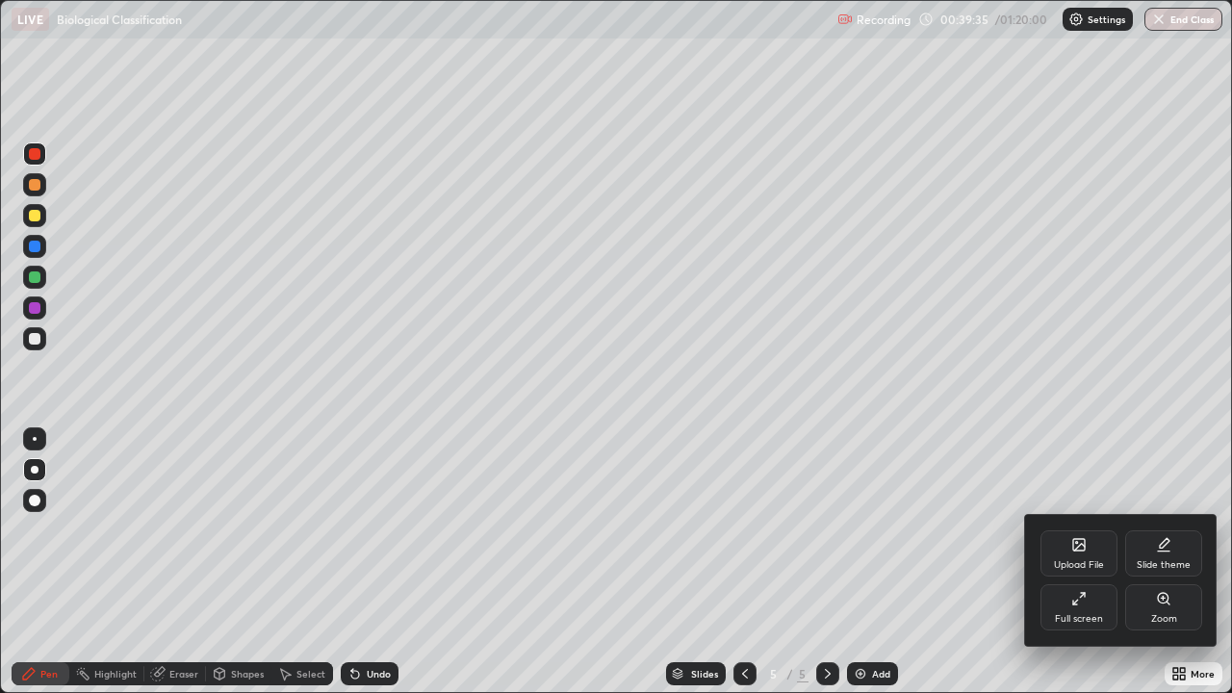
click at [1082, 562] on div "Full screen" at bounding box center [1079, 619] width 48 height 10
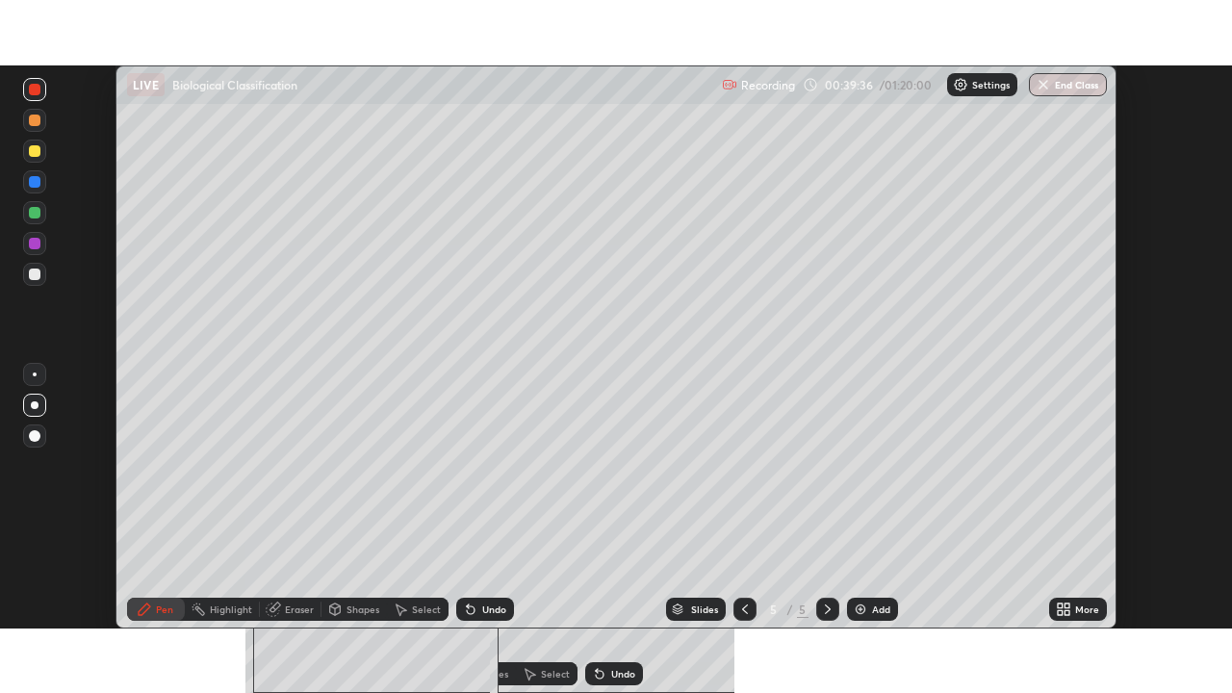
scroll to position [95705, 95036]
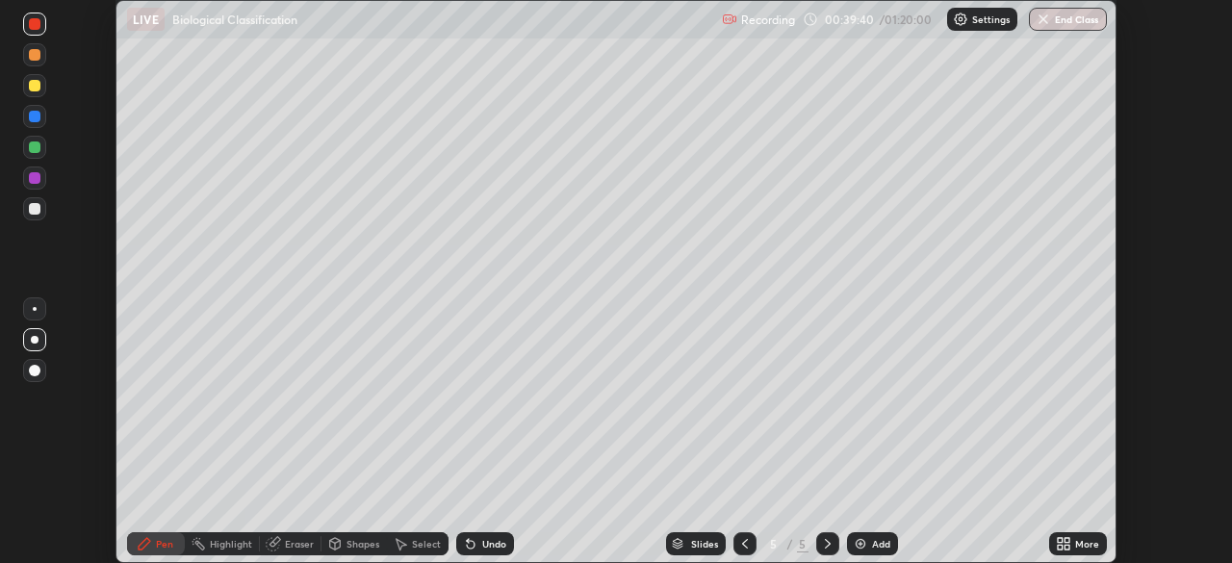
click at [1060, 540] on icon at bounding box center [1060, 540] width 5 height 5
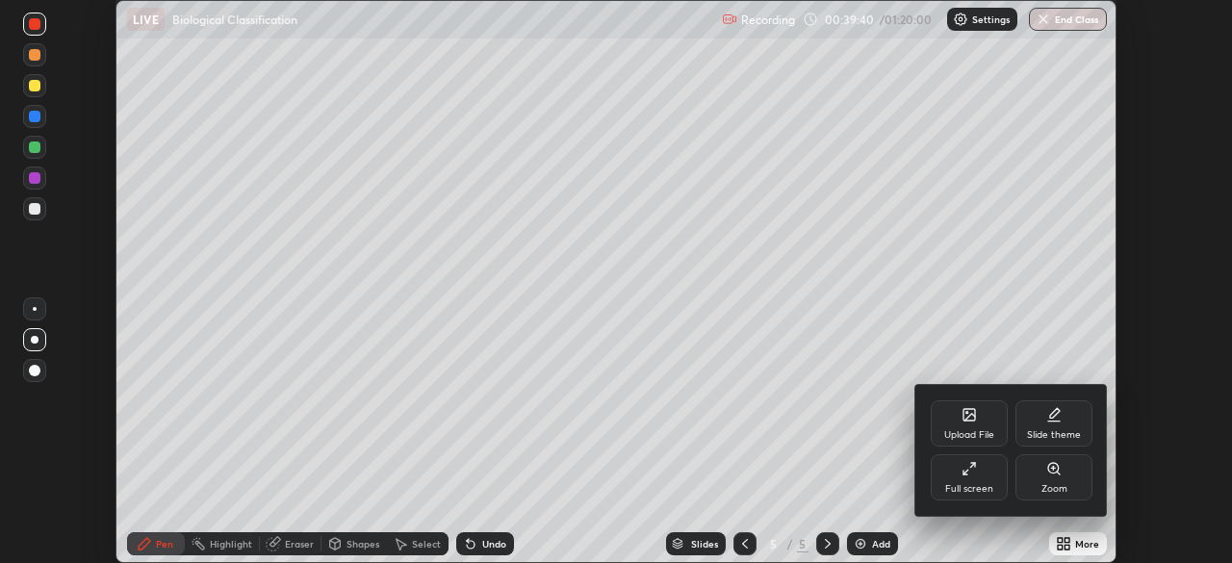
click at [977, 476] on div "Full screen" at bounding box center [969, 477] width 77 height 46
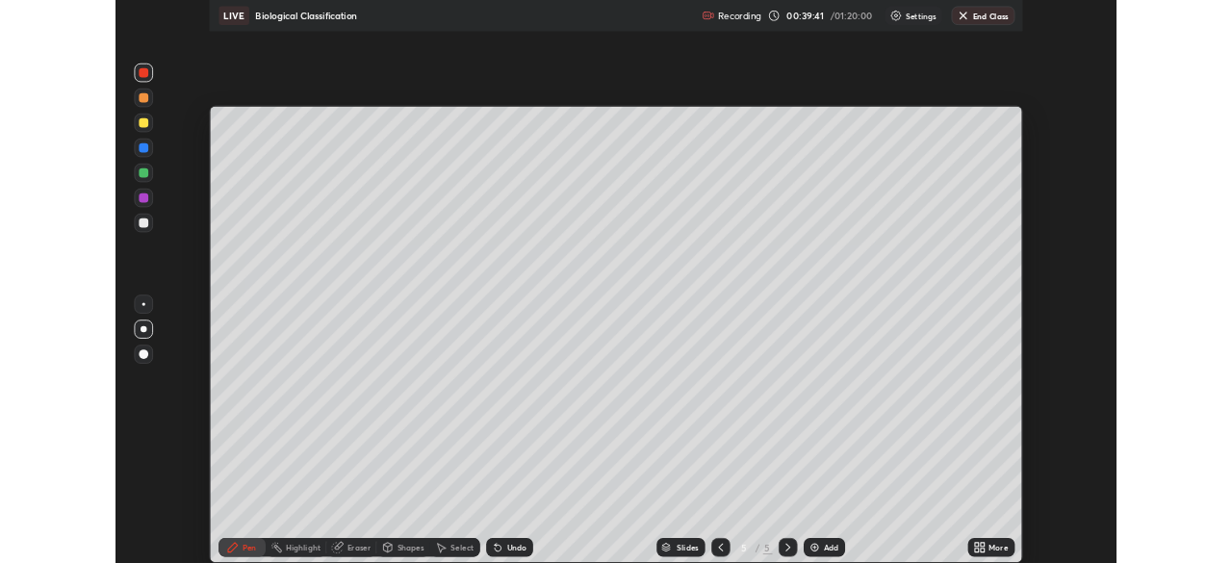
scroll to position [693, 1232]
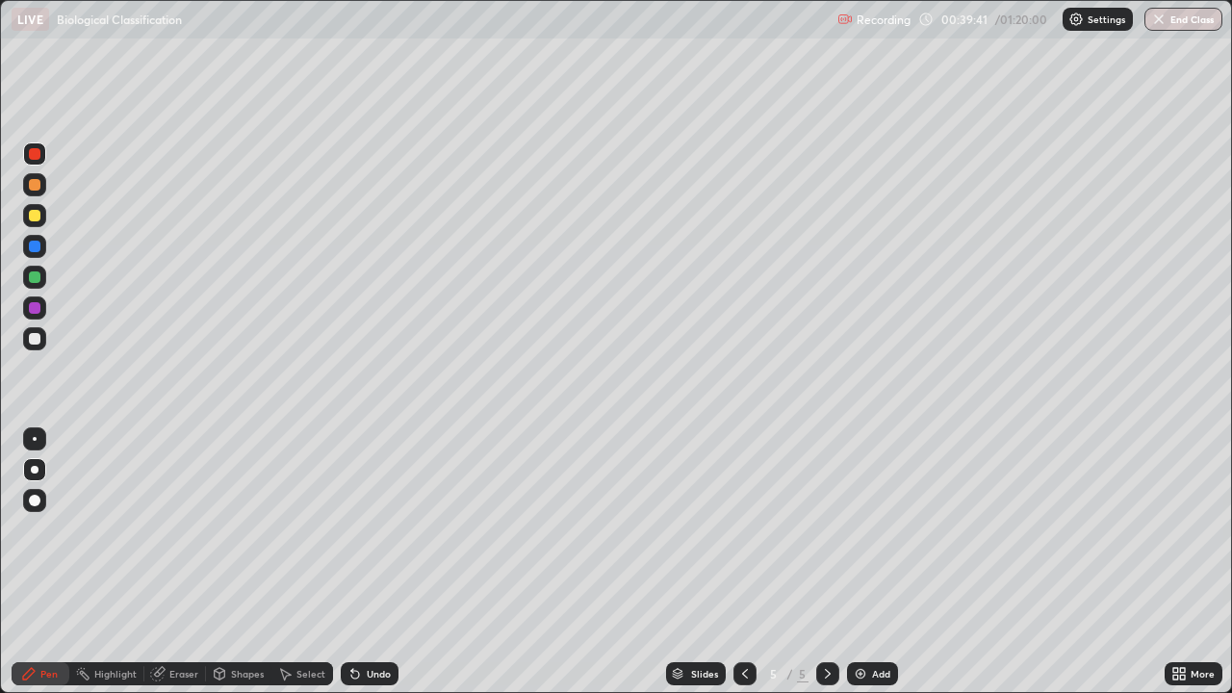
click at [872, 562] on div "Add" at bounding box center [881, 674] width 18 height 10
click at [37, 338] on div at bounding box center [35, 339] width 12 height 12
click at [37, 246] on div at bounding box center [35, 247] width 12 height 12
click at [34, 312] on div at bounding box center [35, 308] width 12 height 12
click at [377, 562] on div "Undo" at bounding box center [379, 674] width 24 height 10
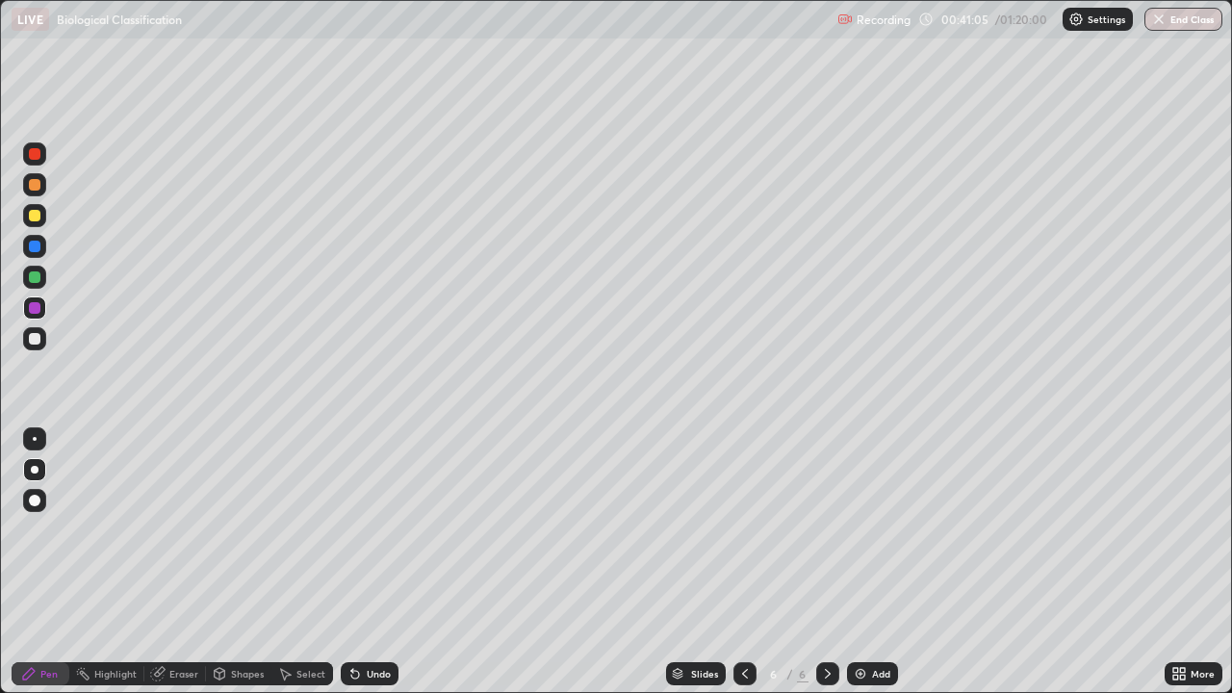
click at [379, 562] on div "Undo" at bounding box center [370, 673] width 58 height 23
click at [41, 164] on div at bounding box center [34, 153] width 23 height 23
click at [42, 279] on div at bounding box center [34, 277] width 23 height 23
click at [41, 341] on div at bounding box center [34, 338] width 23 height 23
click at [370, 562] on div "Undo" at bounding box center [379, 674] width 24 height 10
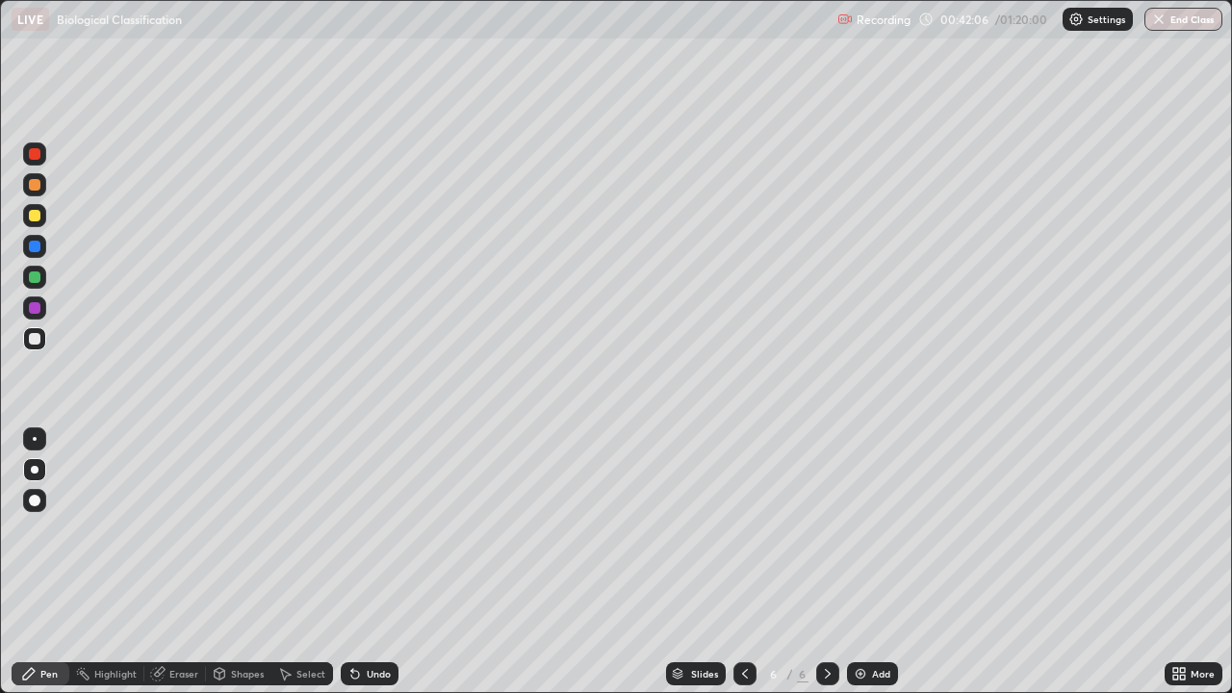
click at [376, 562] on div "Undo" at bounding box center [370, 673] width 58 height 23
click at [380, 562] on div "Undo" at bounding box center [370, 673] width 58 height 23
click at [42, 313] on div at bounding box center [34, 308] width 23 height 23
click at [33, 241] on div at bounding box center [35, 247] width 12 height 12
click at [39, 304] on div at bounding box center [35, 308] width 12 height 12
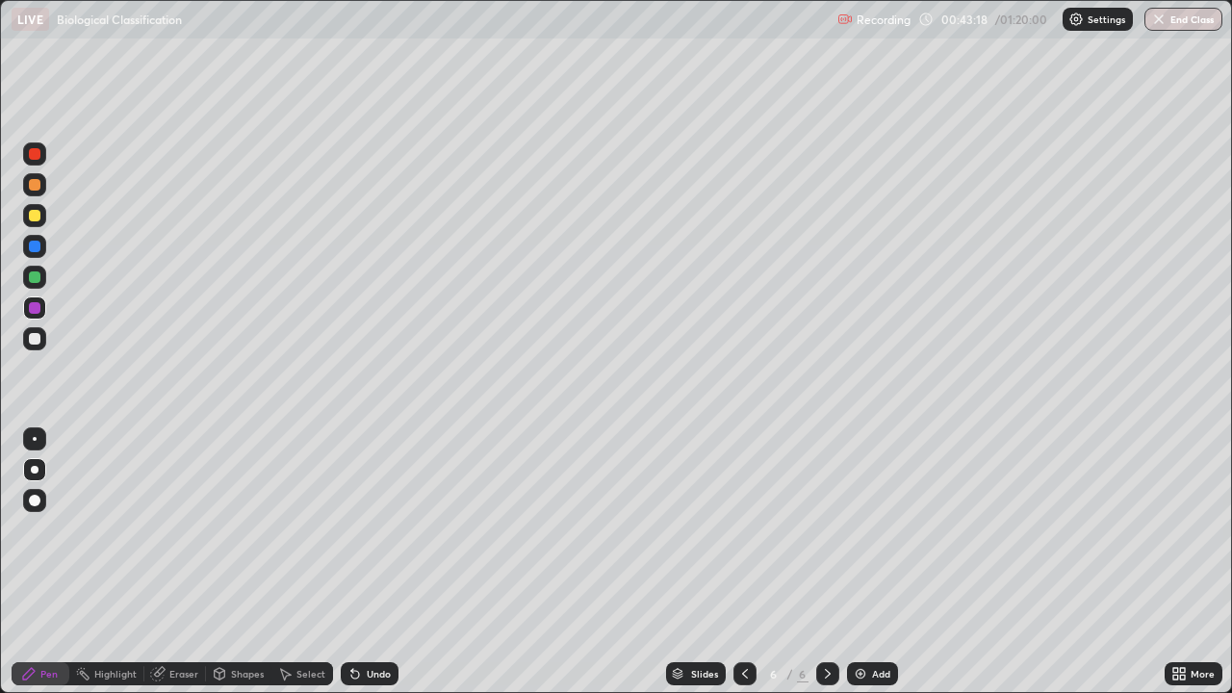
click at [41, 276] on div at bounding box center [34, 277] width 23 height 23
click at [39, 250] on div at bounding box center [34, 246] width 23 height 23
click at [35, 282] on div at bounding box center [35, 277] width 12 height 12
click at [39, 155] on div at bounding box center [35, 154] width 12 height 12
click at [37, 307] on div at bounding box center [35, 308] width 12 height 12
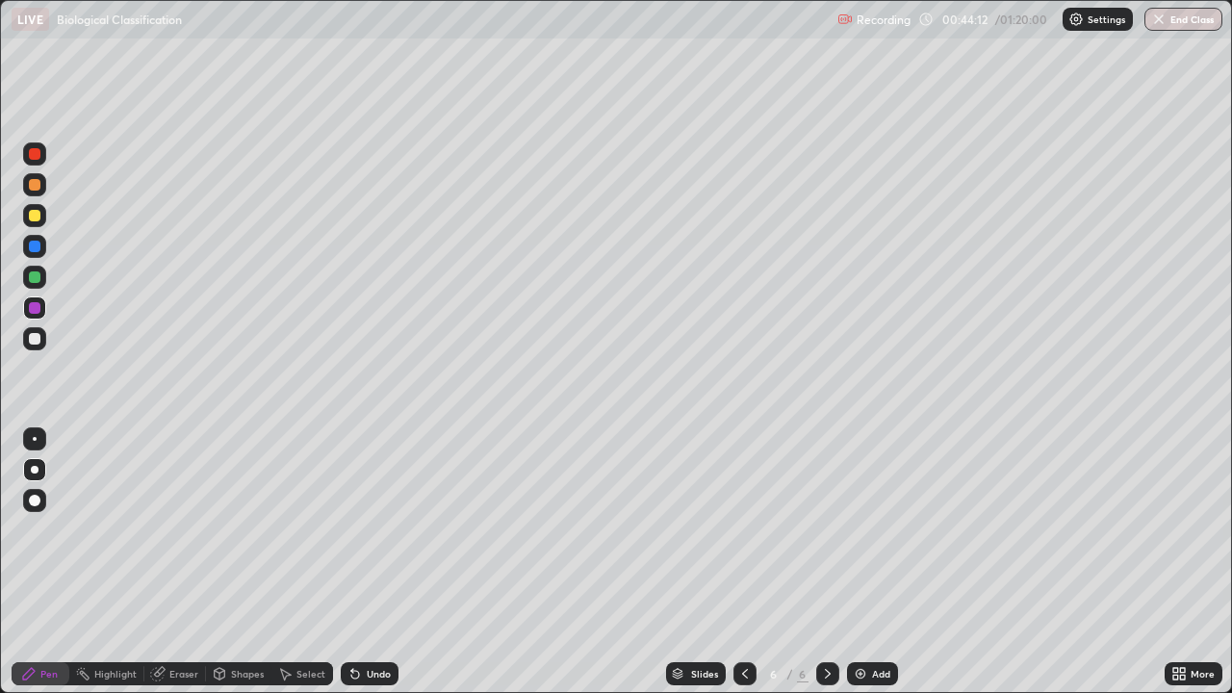
click at [38, 339] on div at bounding box center [35, 339] width 12 height 12
click at [179, 562] on div "Eraser" at bounding box center [183, 674] width 29 height 10
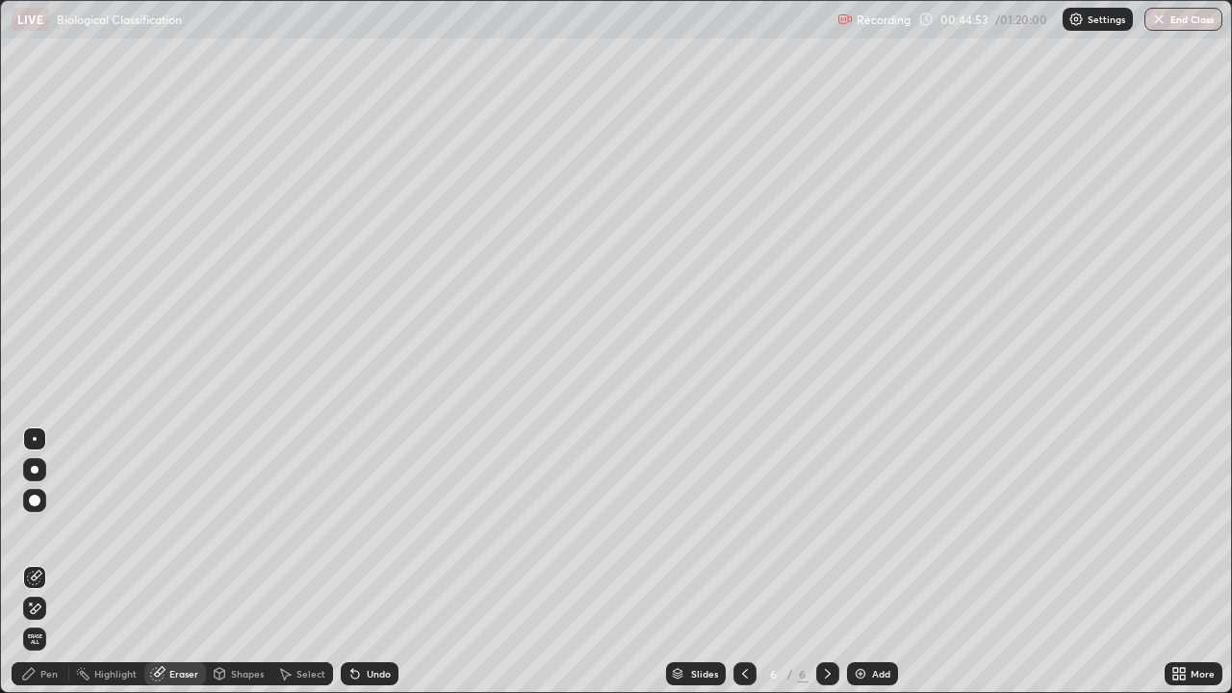
click at [48, 562] on div "Pen" at bounding box center [41, 673] width 58 height 23
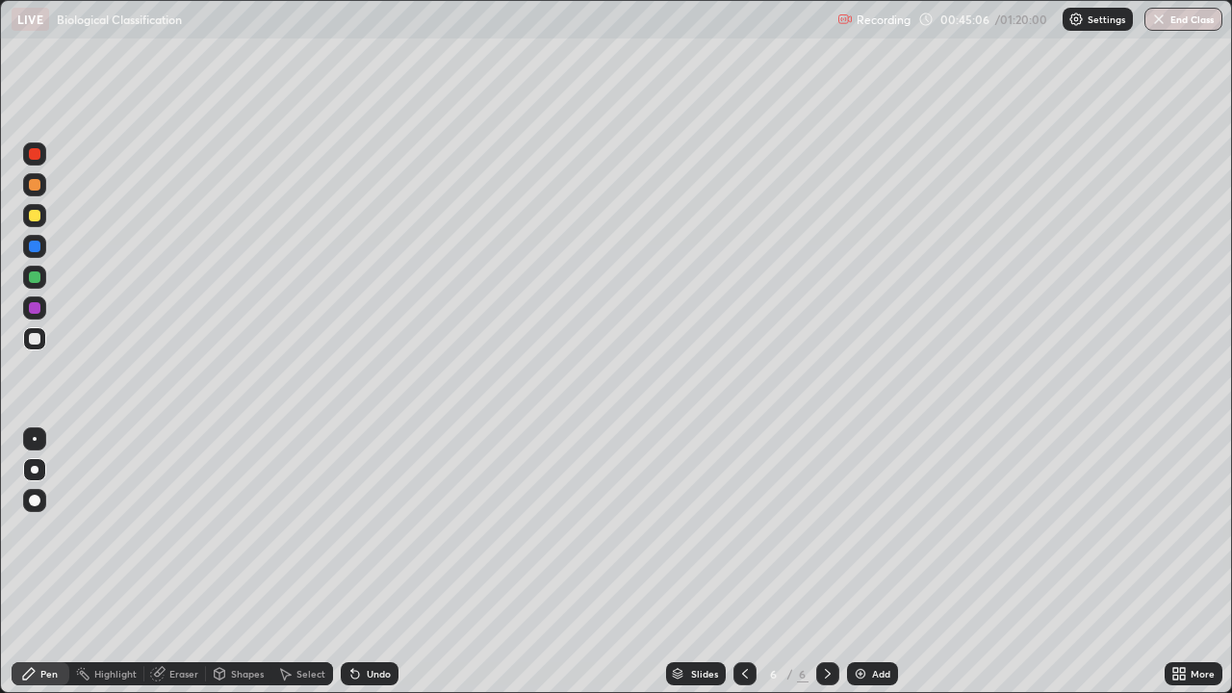
click at [36, 249] on div at bounding box center [35, 247] width 12 height 12
click at [45, 348] on div at bounding box center [34, 338] width 23 height 31
click at [31, 217] on div at bounding box center [35, 216] width 12 height 12
click at [179, 562] on div "Eraser" at bounding box center [183, 674] width 29 height 10
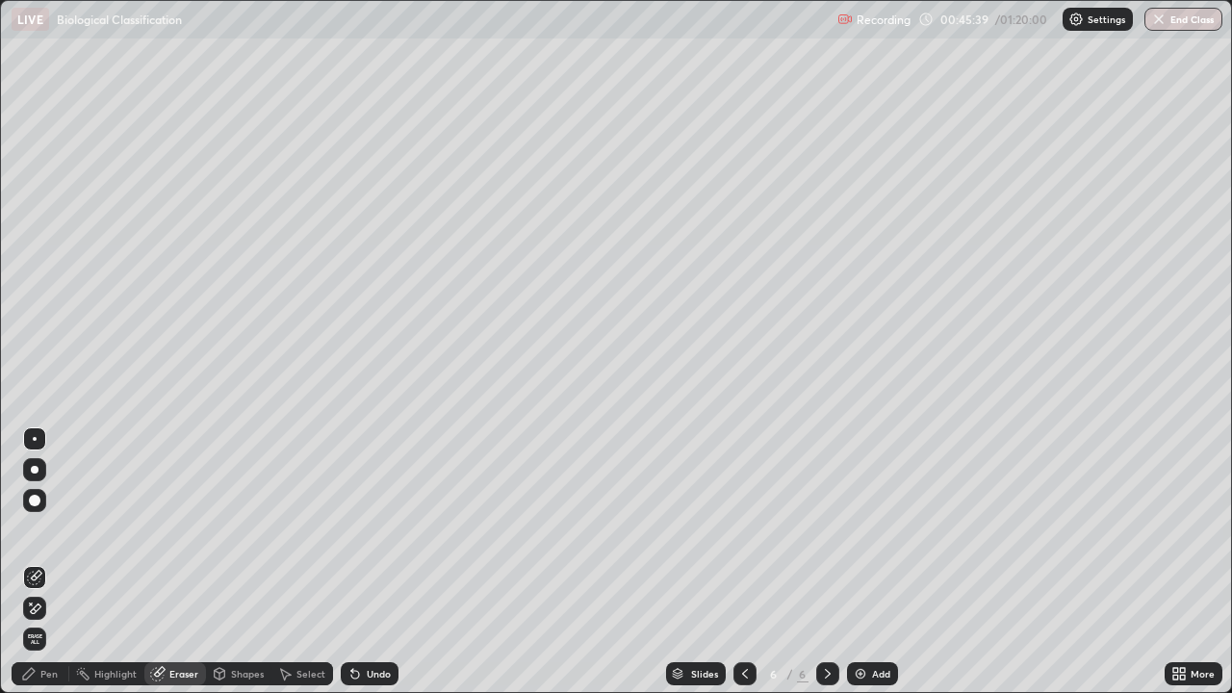
click at [49, 562] on div "Pen" at bounding box center [48, 674] width 17 height 10
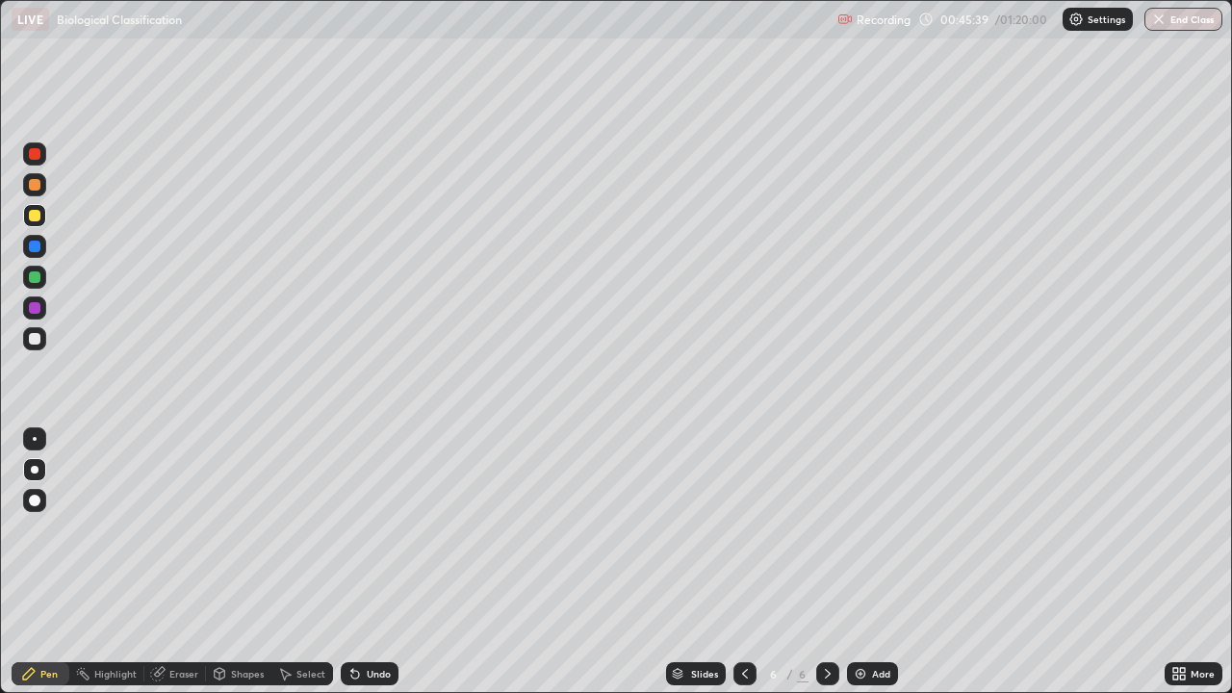
click at [44, 245] on div at bounding box center [34, 246] width 23 height 23
click at [36, 216] on div at bounding box center [35, 216] width 12 height 12
click at [39, 155] on div at bounding box center [35, 154] width 12 height 12
click at [378, 562] on div "Undo" at bounding box center [379, 674] width 24 height 10
click at [39, 278] on div at bounding box center [35, 277] width 12 height 12
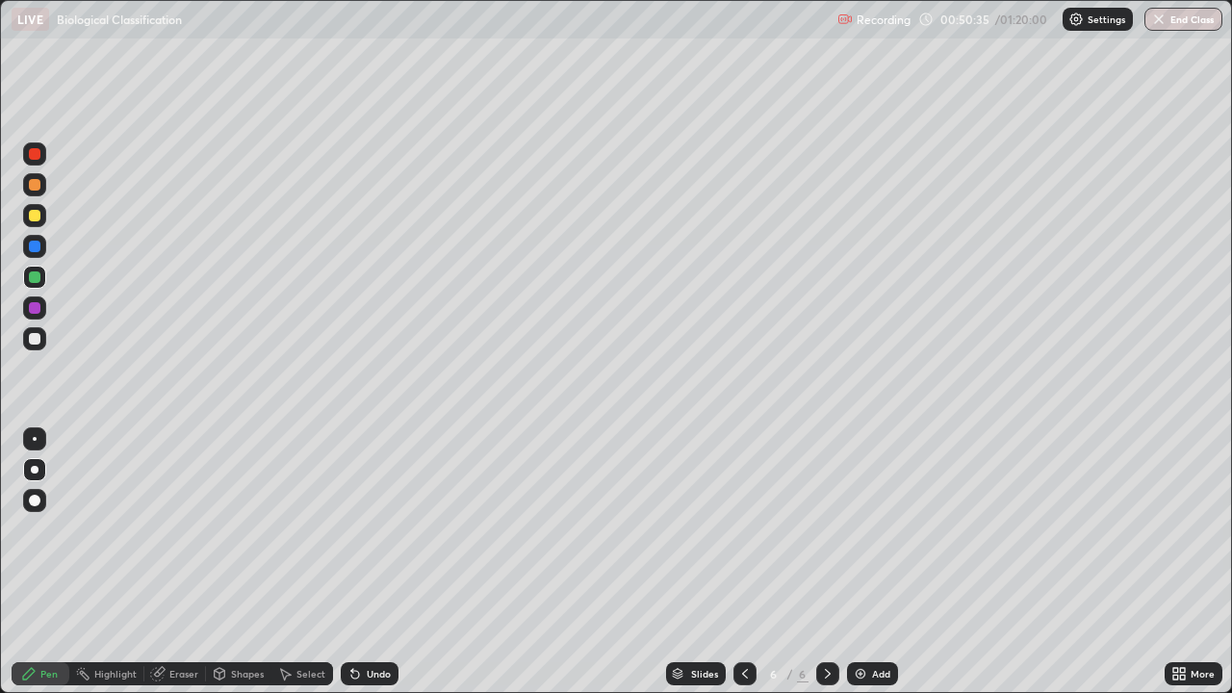
click at [1174, 562] on icon at bounding box center [1176, 677] width 5 height 5
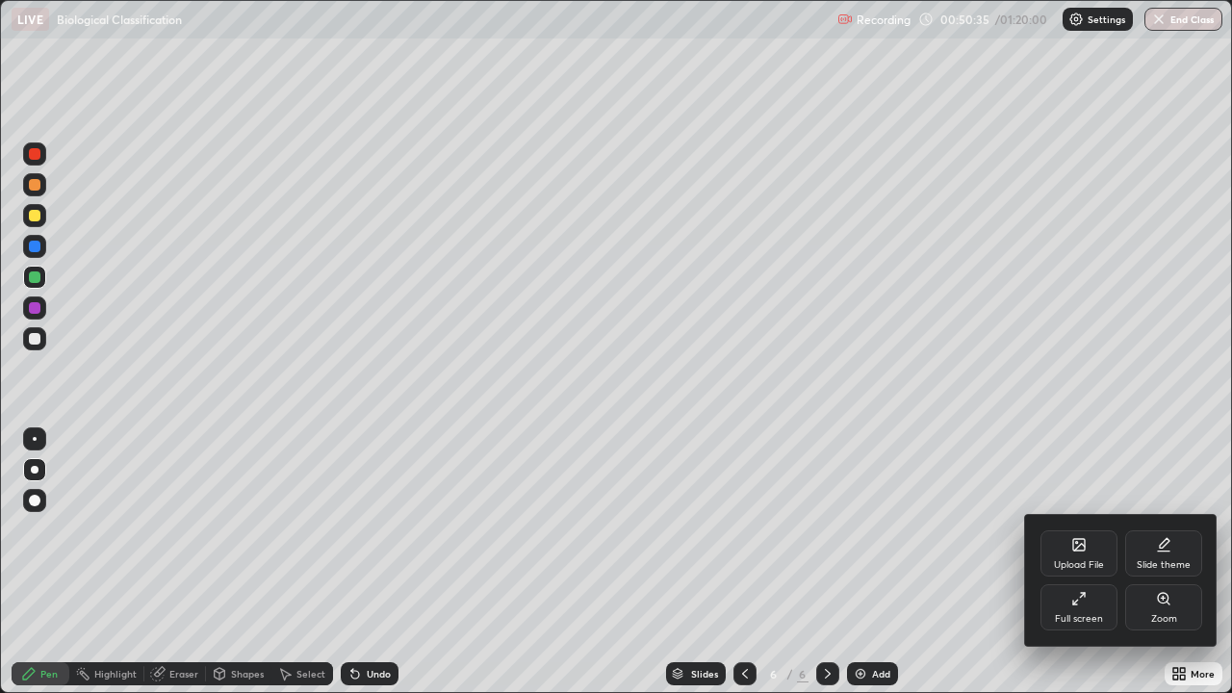
click at [1074, 562] on div "Full screen" at bounding box center [1079, 619] width 48 height 10
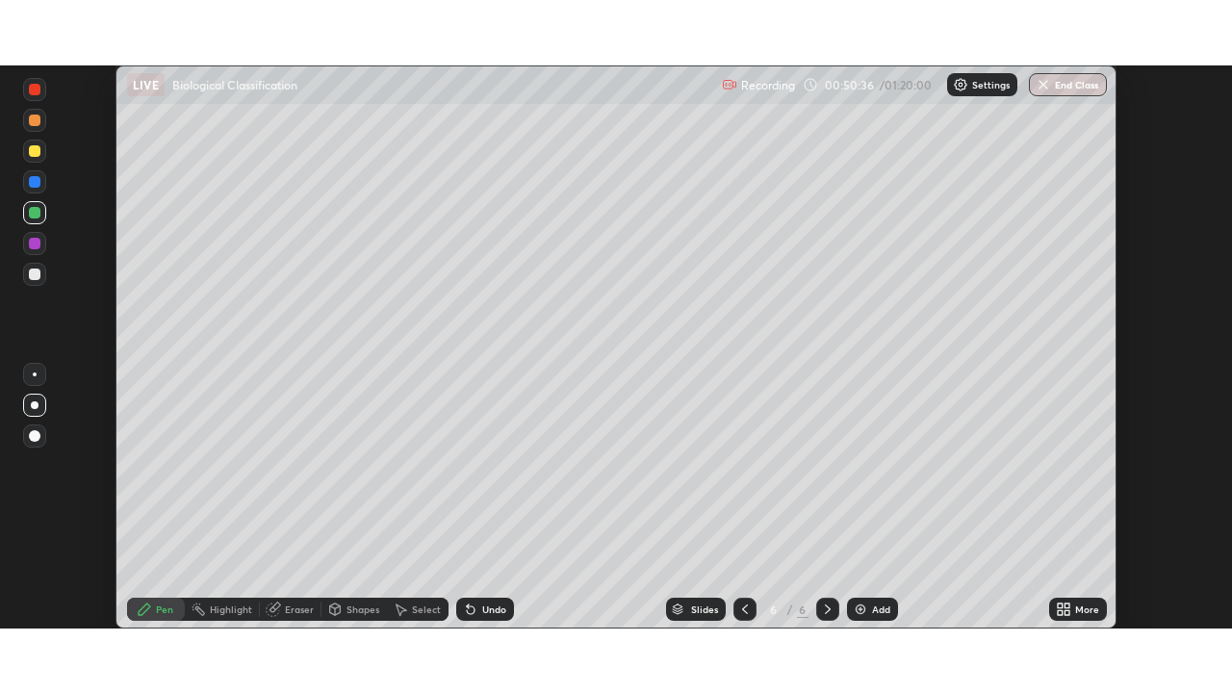
scroll to position [95705, 95036]
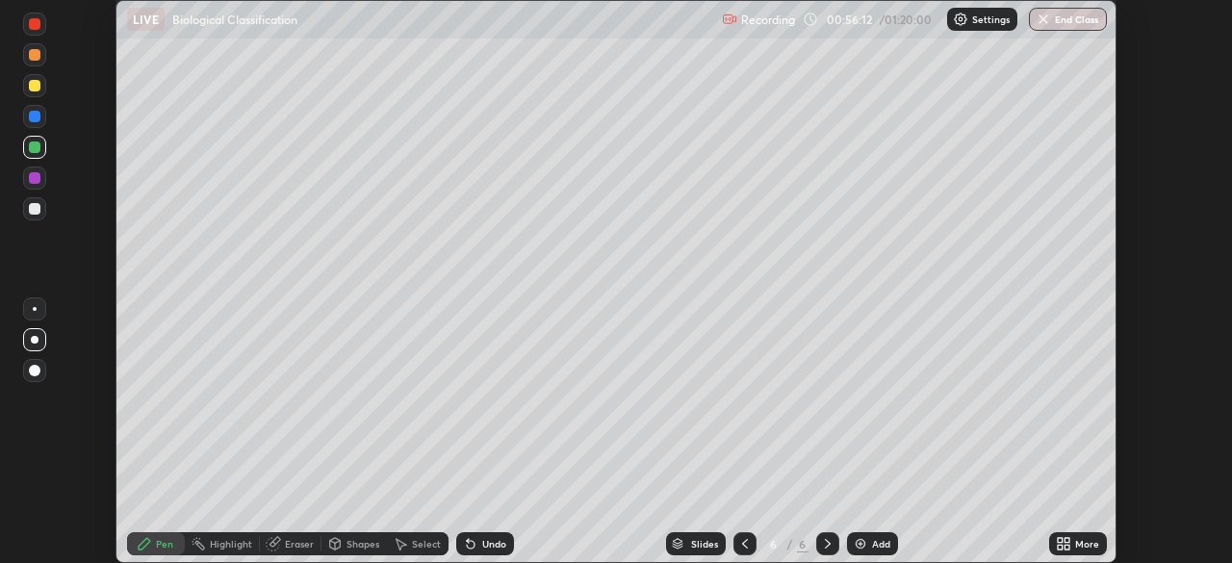
click at [1067, 547] on icon at bounding box center [1067, 547] width 5 height 5
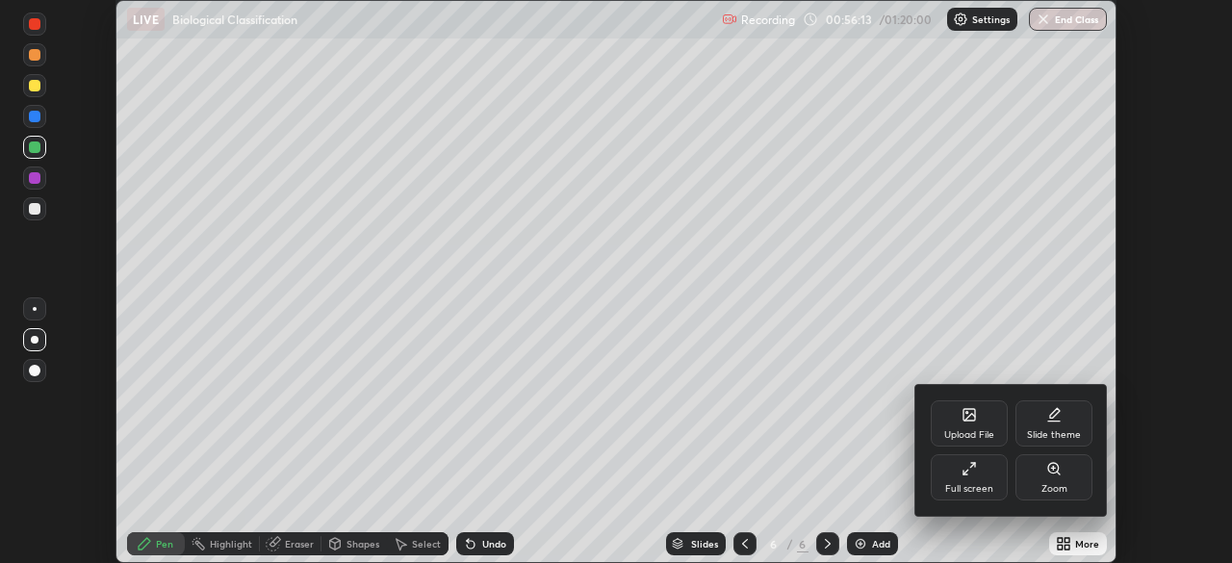
click at [980, 498] on div "Full screen" at bounding box center [969, 477] width 77 height 46
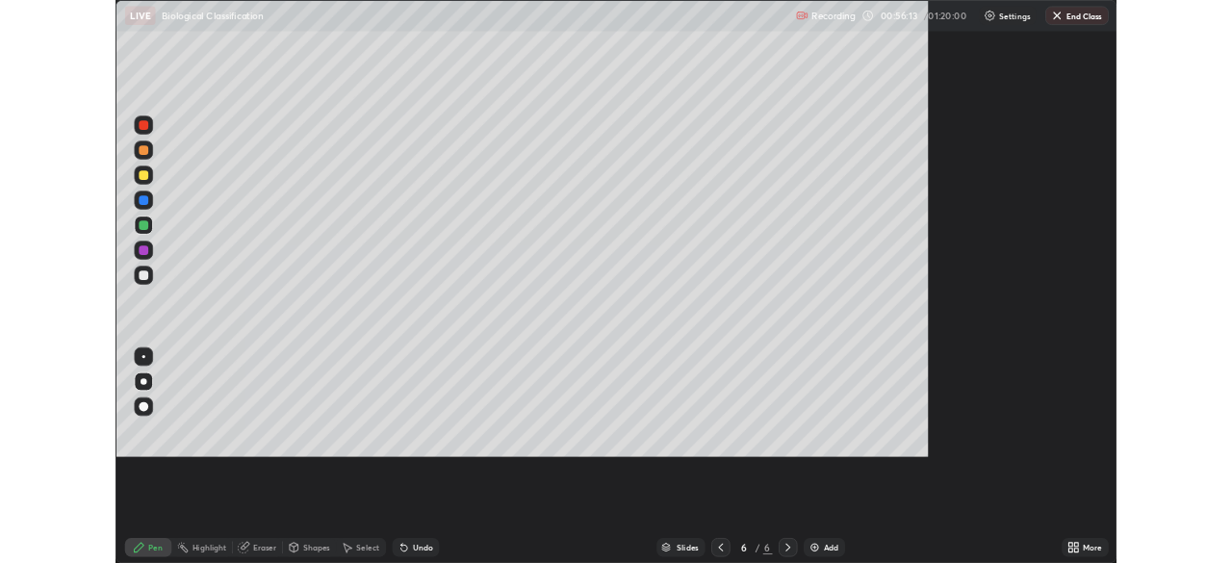
scroll to position [693, 1232]
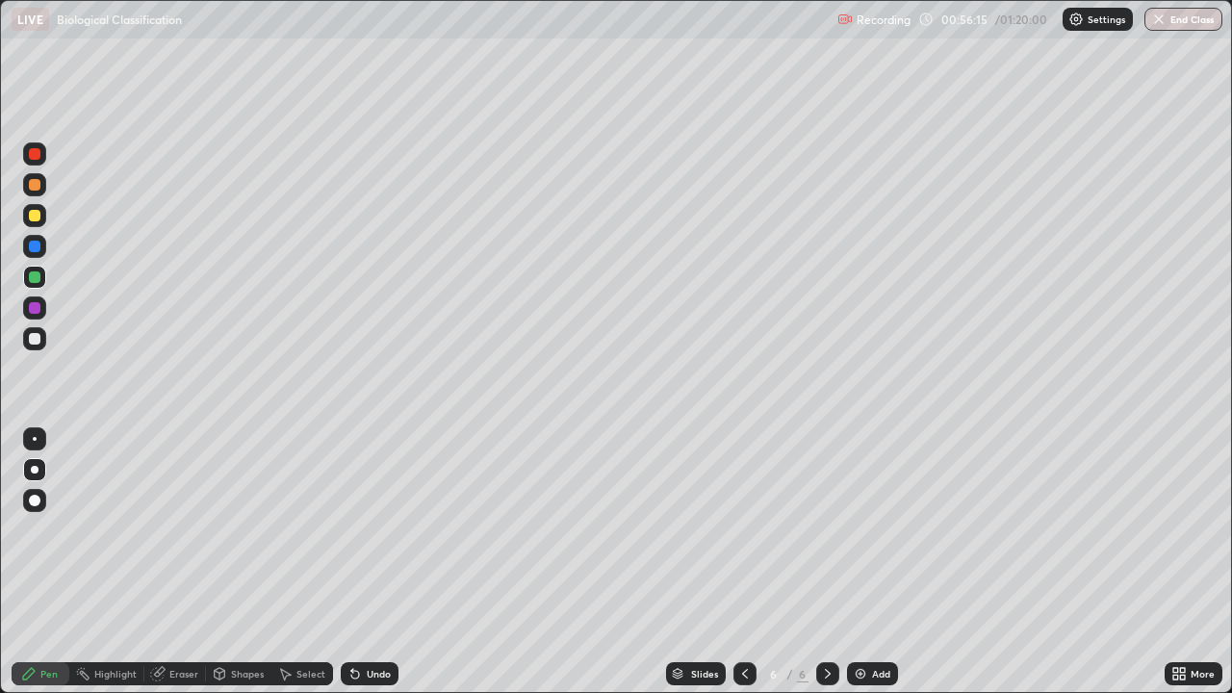
click at [864, 562] on img at bounding box center [860, 673] width 15 height 15
click at [41, 275] on div at bounding box center [34, 277] width 23 height 23
click at [35, 313] on div at bounding box center [35, 308] width 12 height 12
click at [36, 216] on div at bounding box center [35, 216] width 12 height 12
click at [368, 562] on div "Undo" at bounding box center [379, 674] width 24 height 10
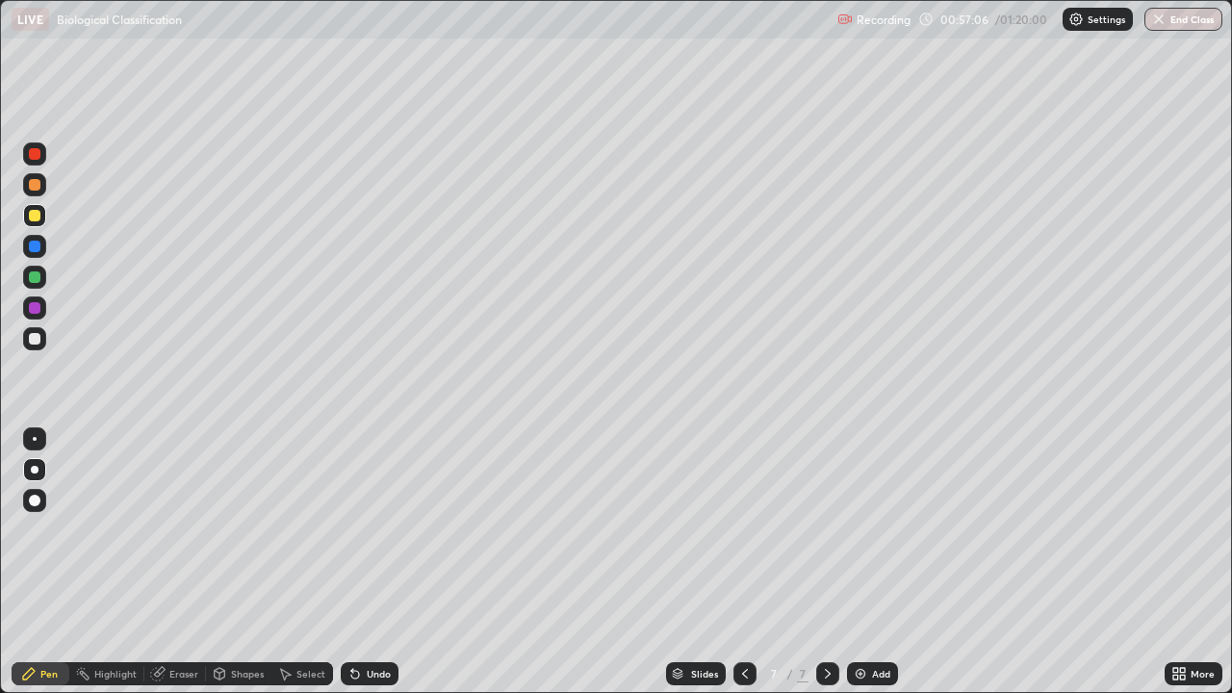
click at [369, 562] on div "Undo" at bounding box center [370, 673] width 58 height 23
click at [43, 308] on div at bounding box center [34, 308] width 23 height 23
click at [38, 185] on div at bounding box center [35, 185] width 12 height 12
click at [43, 155] on div at bounding box center [34, 153] width 23 height 23
click at [34, 336] on div at bounding box center [35, 339] width 12 height 12
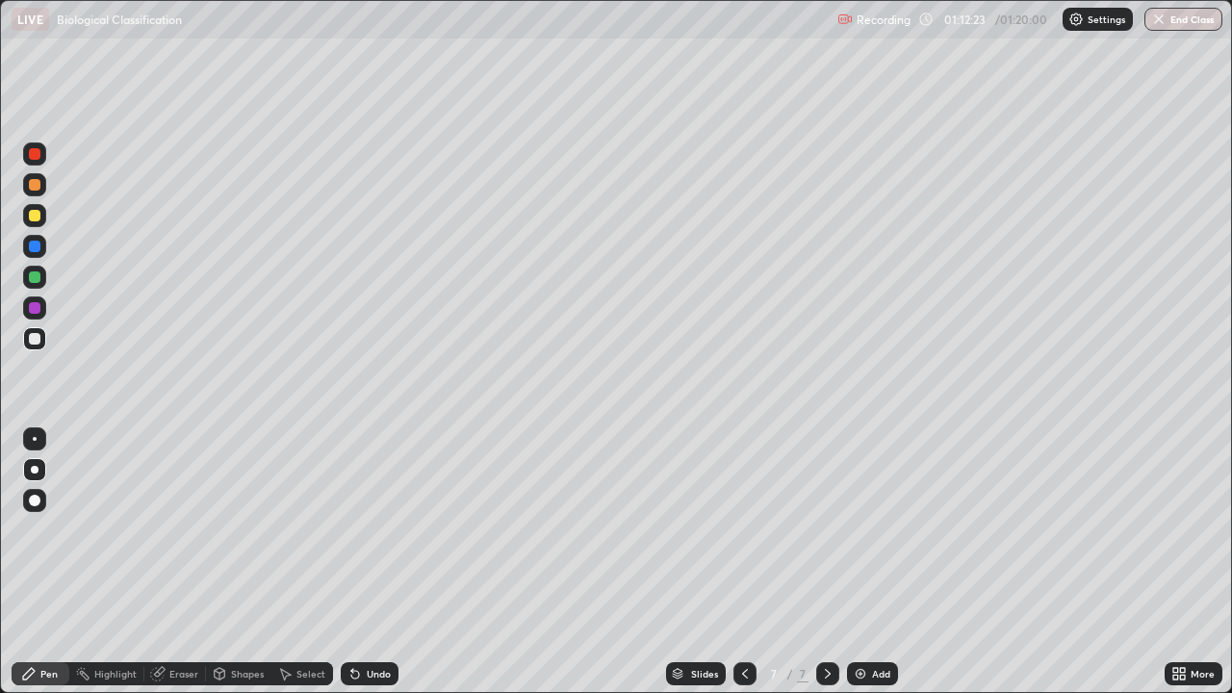
click at [1176, 26] on button "End Class" at bounding box center [1184, 19] width 78 height 23
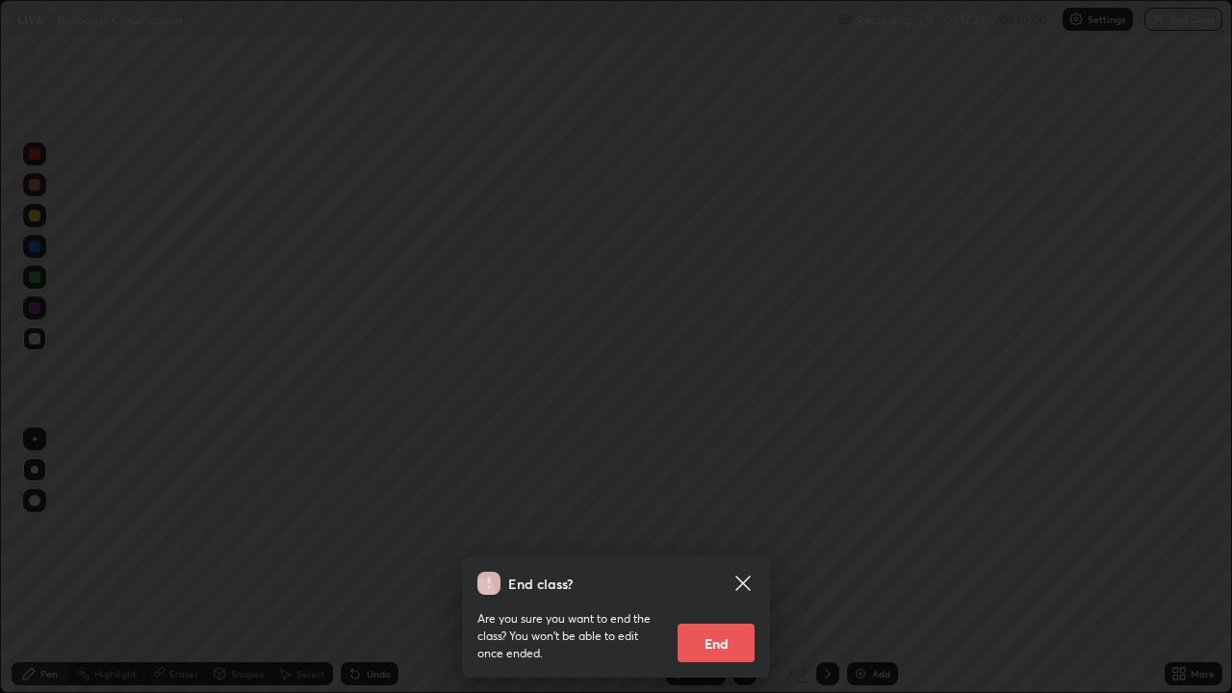
click at [729, 562] on button "End" at bounding box center [716, 643] width 77 height 39
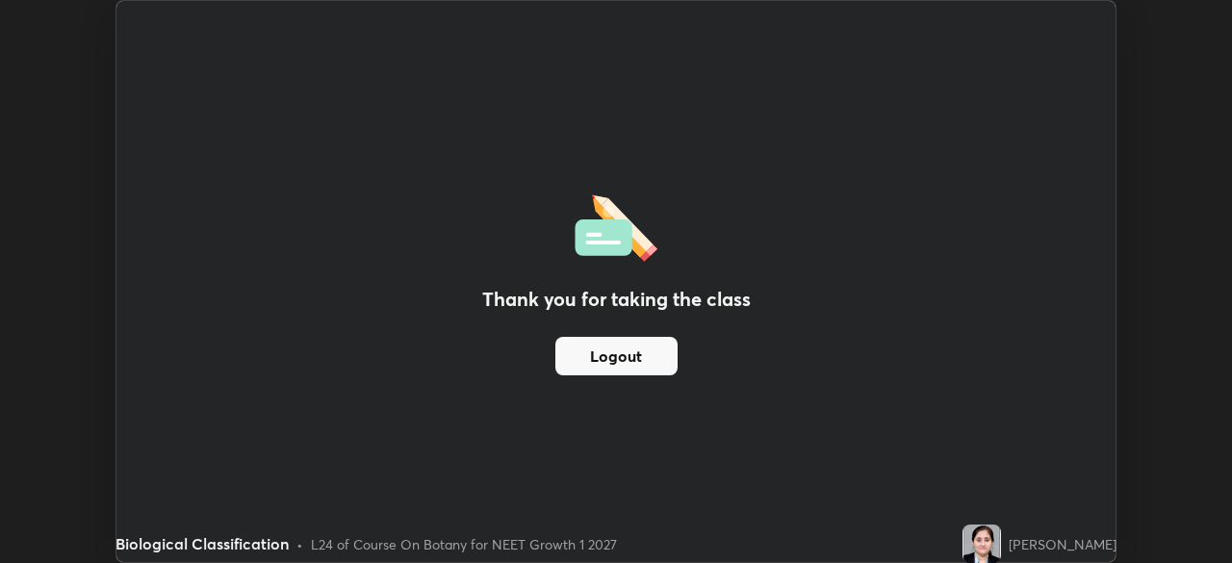
scroll to position [95705, 95036]
